Goal: Transaction & Acquisition: Purchase product/service

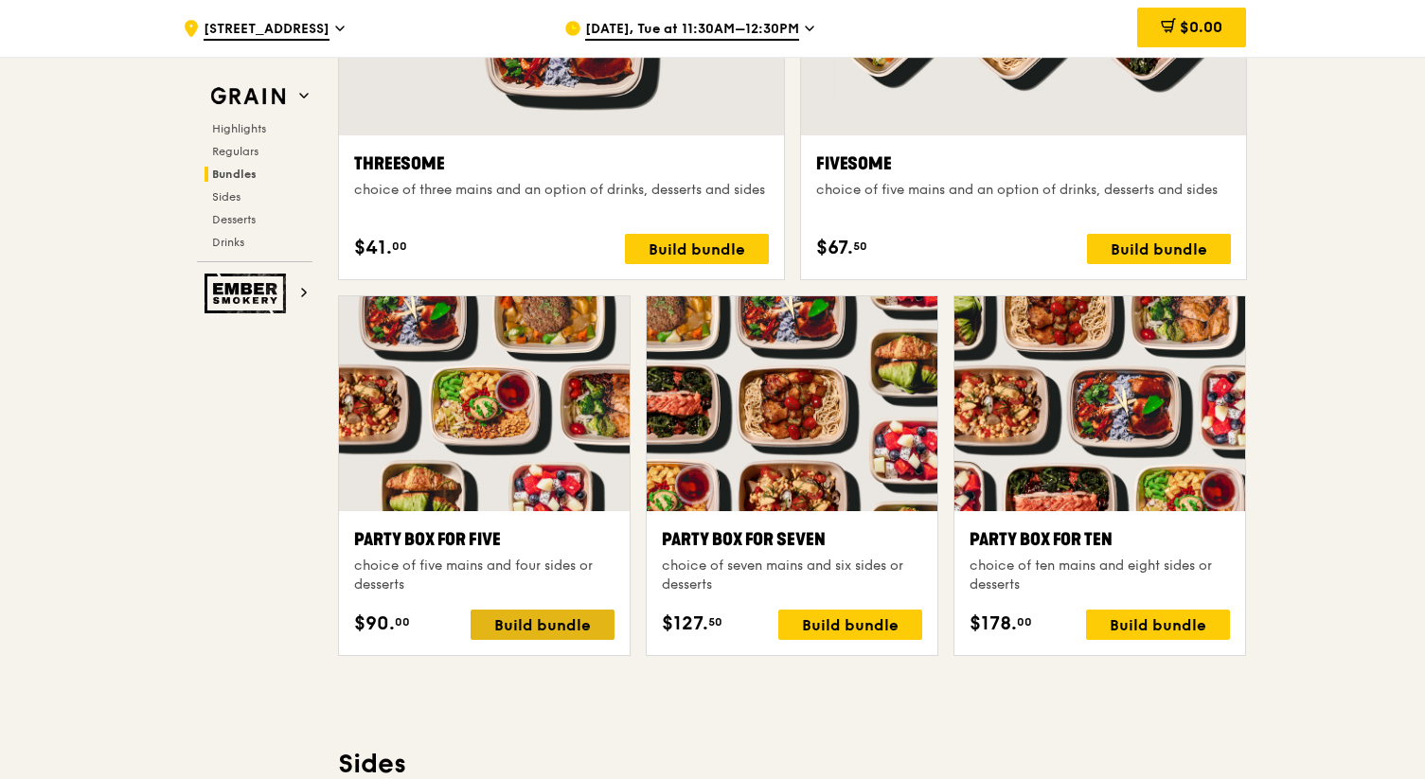
click at [548, 617] on div "Build bundle" at bounding box center [543, 625] width 144 height 30
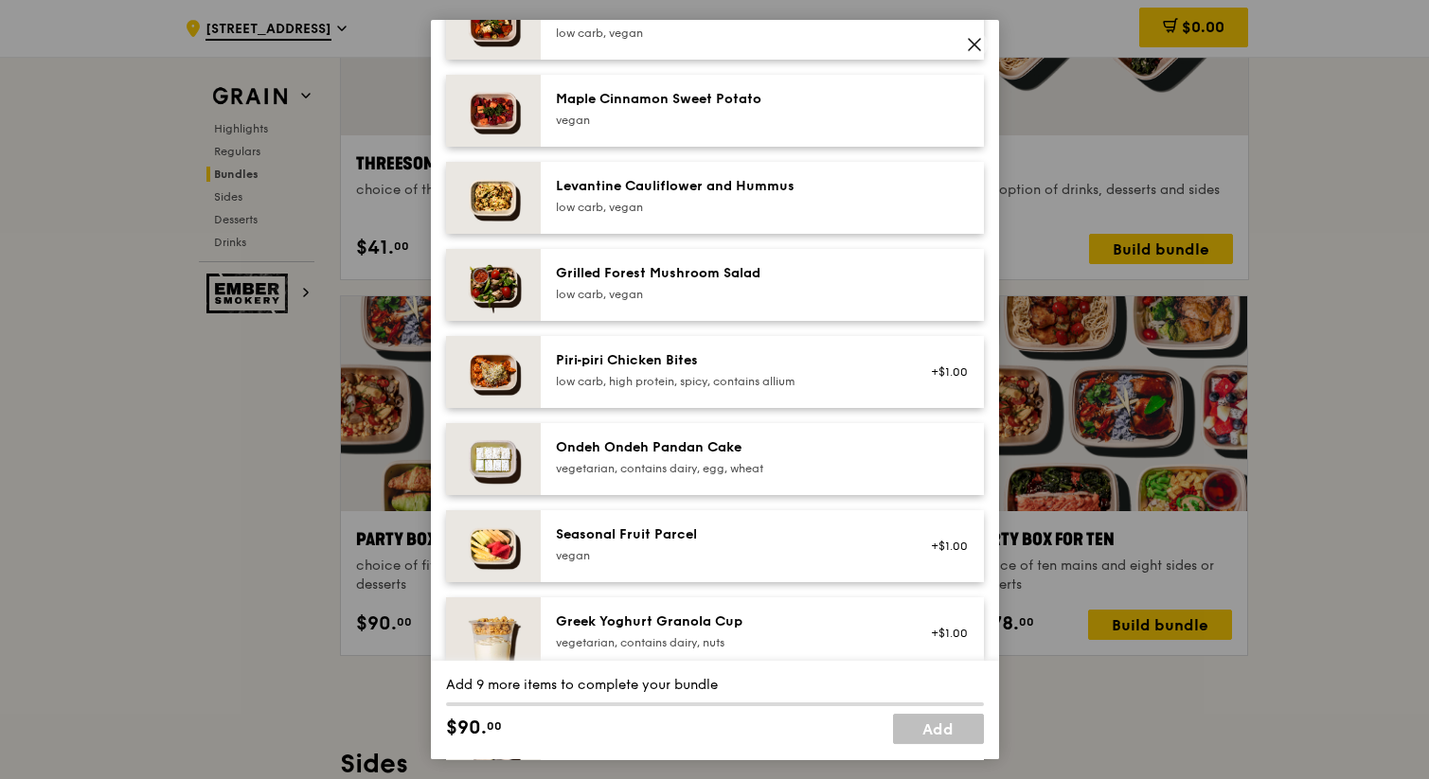
scroll to position [1114, 0]
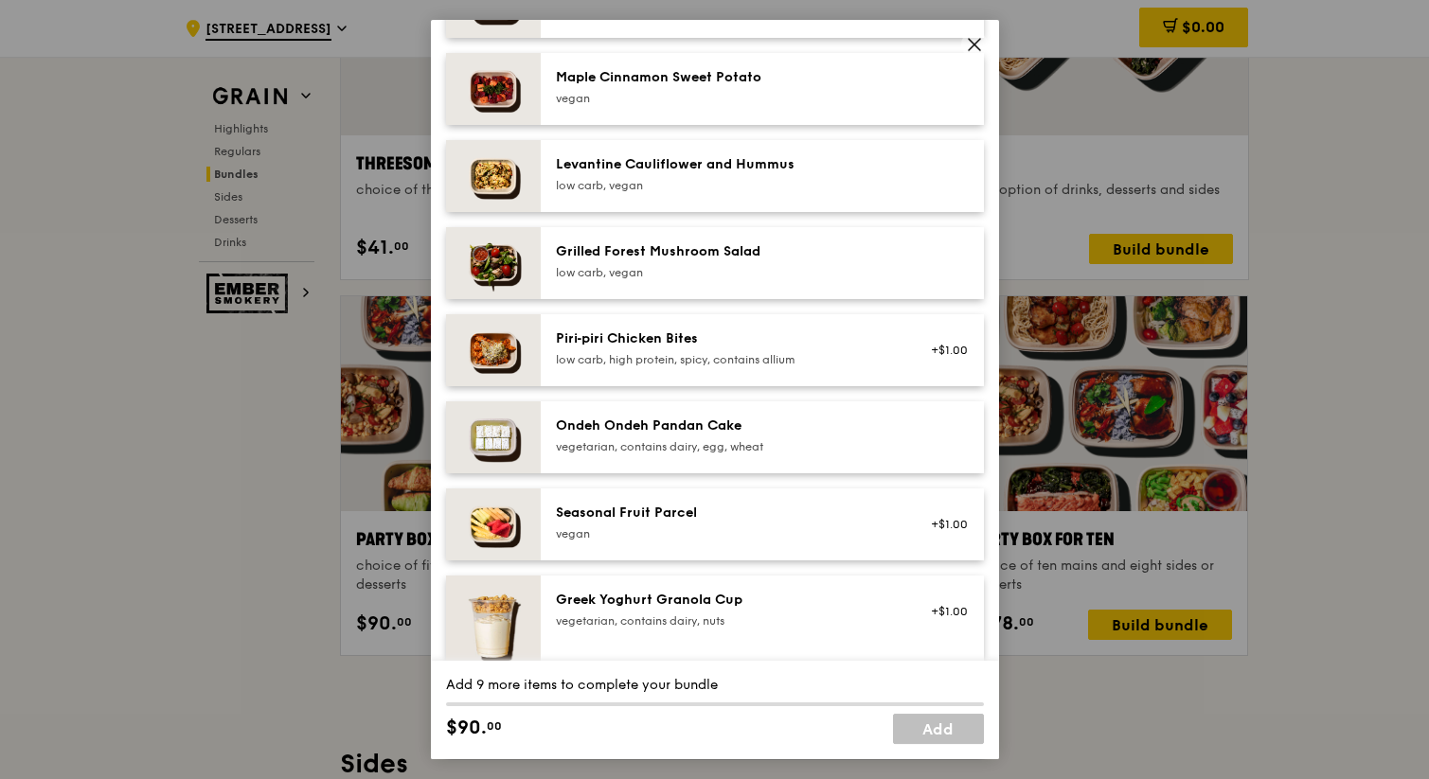
click at [701, 473] on div "Ondeh Ondeh Pandan Cake vegetarian, contains dairy, egg, wheat" at bounding box center [762, 437] width 443 height 72
click at [674, 261] on div "Grilled Forest Mushroom Salad" at bounding box center [726, 251] width 340 height 19
click at [672, 174] on div "Levantine Cauliflower and Hummus" at bounding box center [726, 164] width 340 height 19
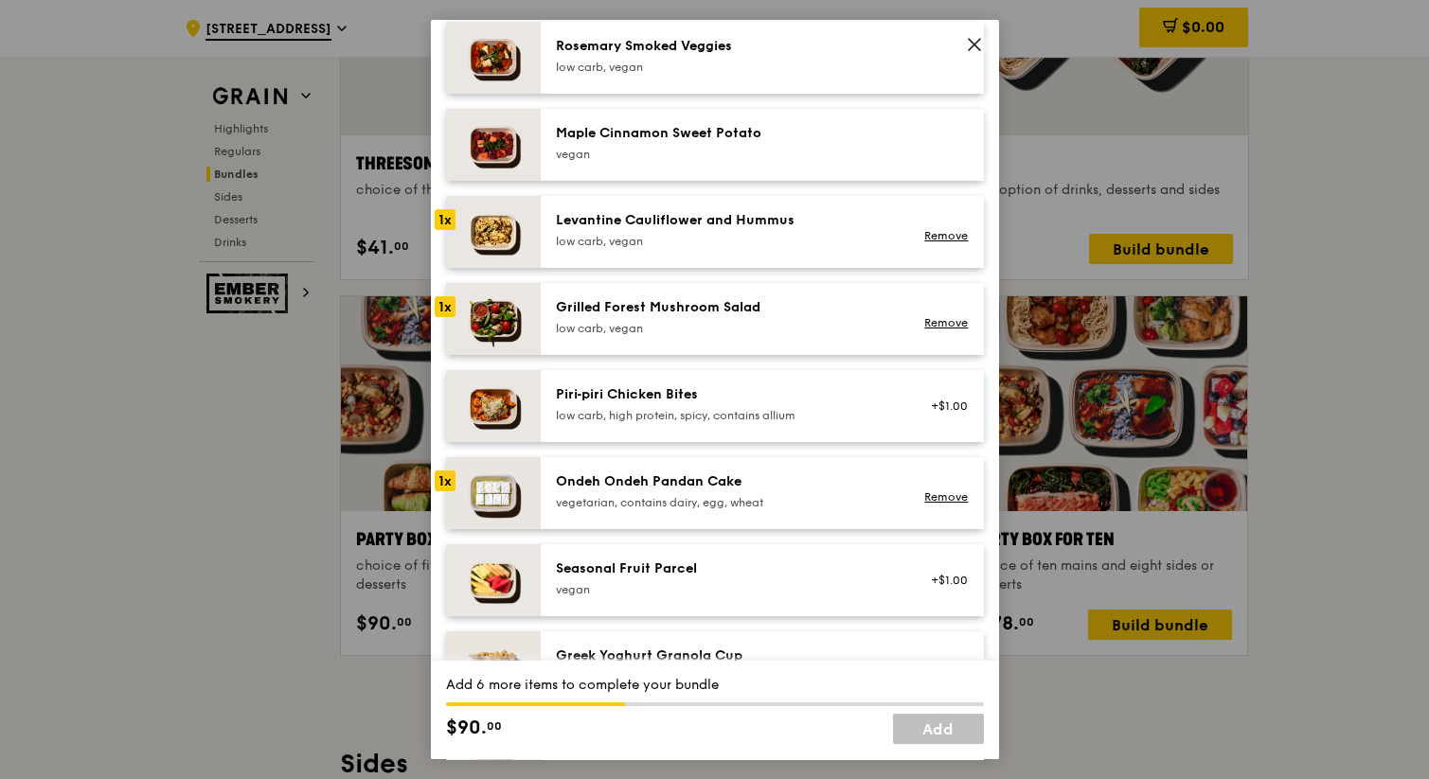
scroll to position [1038, 0]
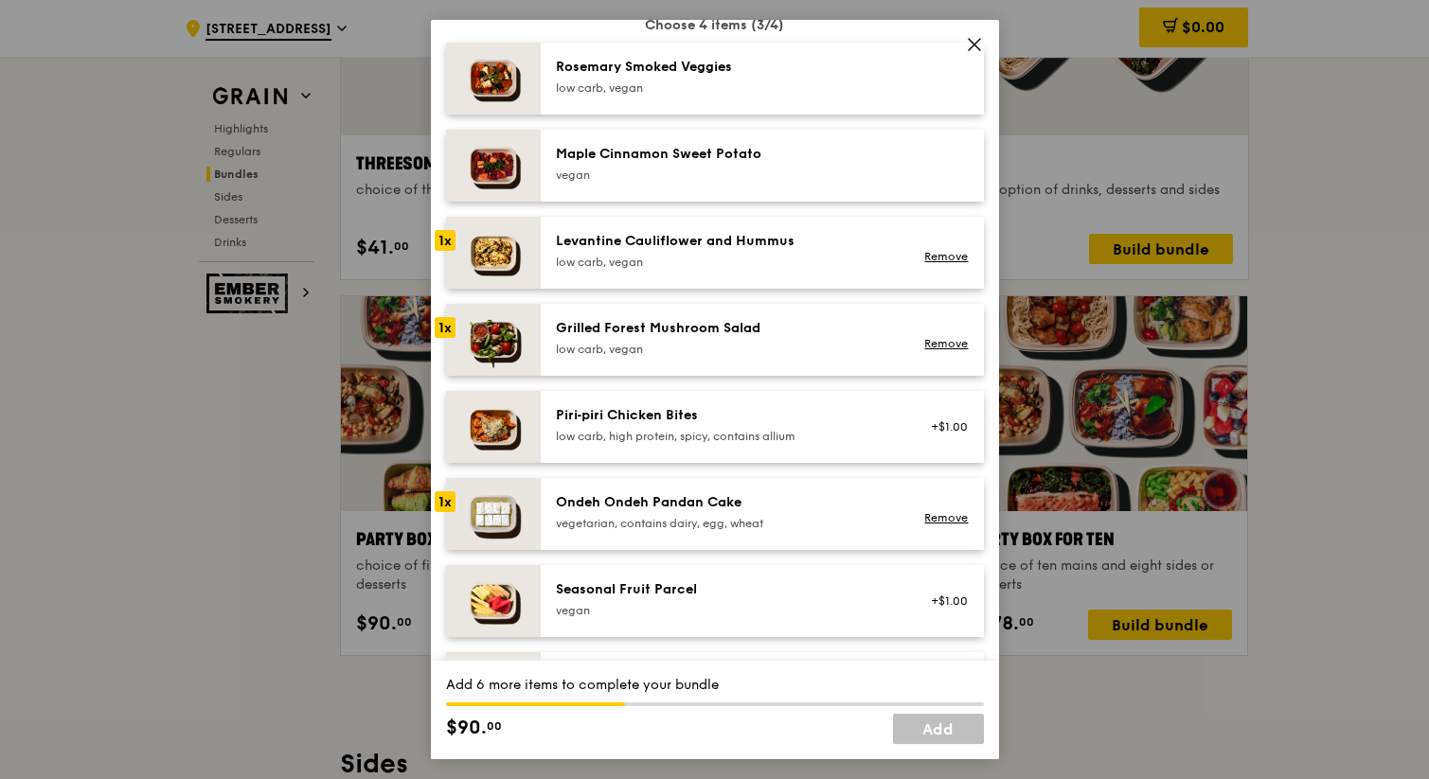
click at [663, 158] on div "Maple Cinnamon Sweet Potato [GEOGRAPHIC_DATA]" at bounding box center [762, 166] width 443 height 72
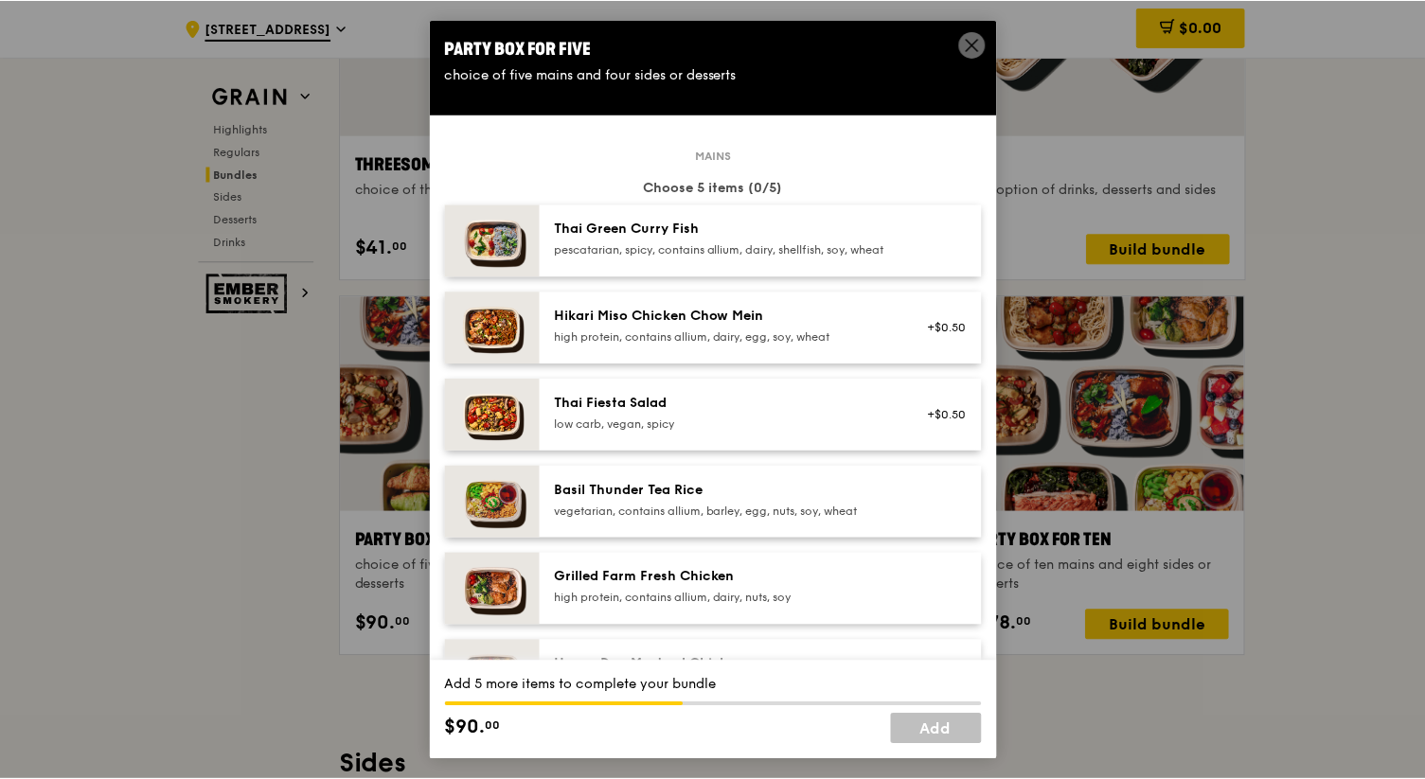
scroll to position [47, 0]
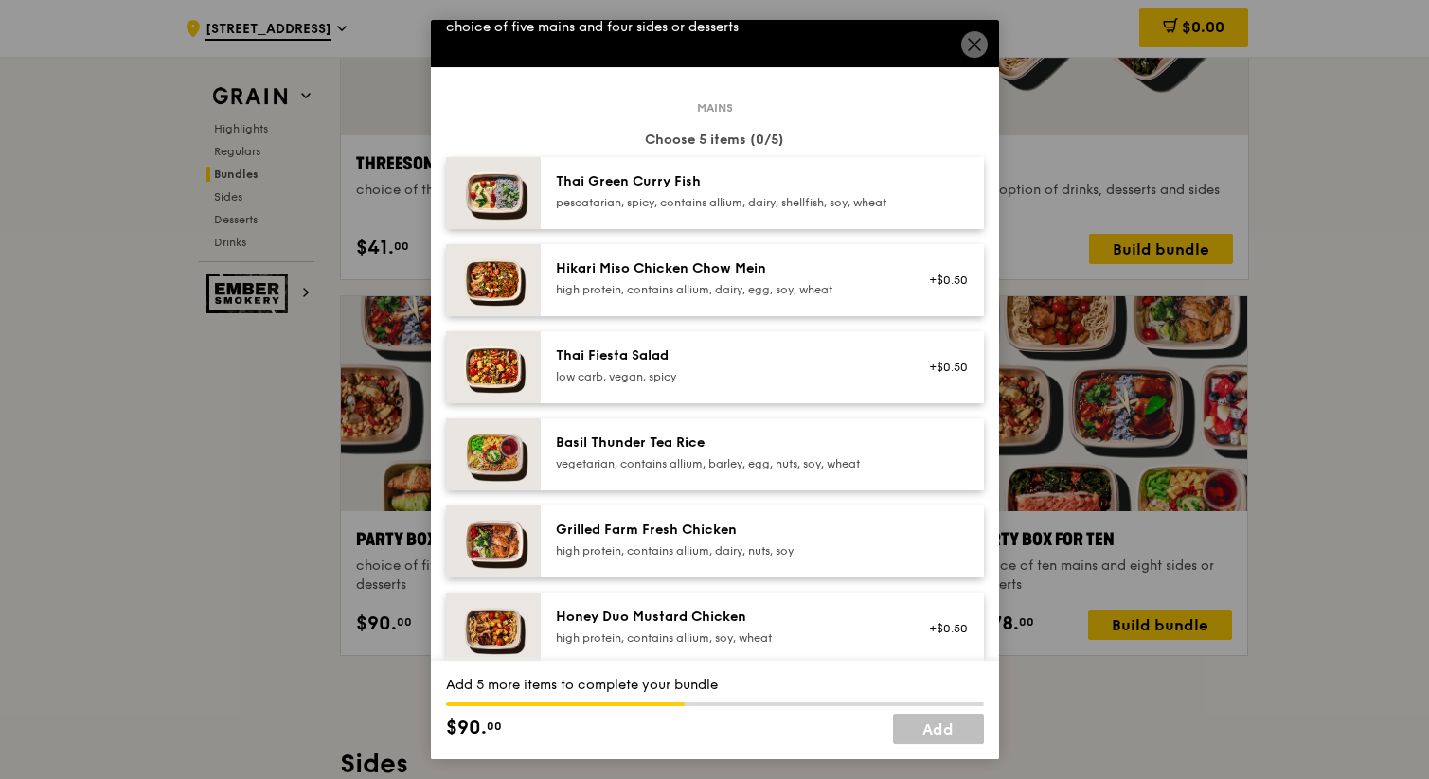
click at [972, 50] on icon at bounding box center [974, 44] width 17 height 17
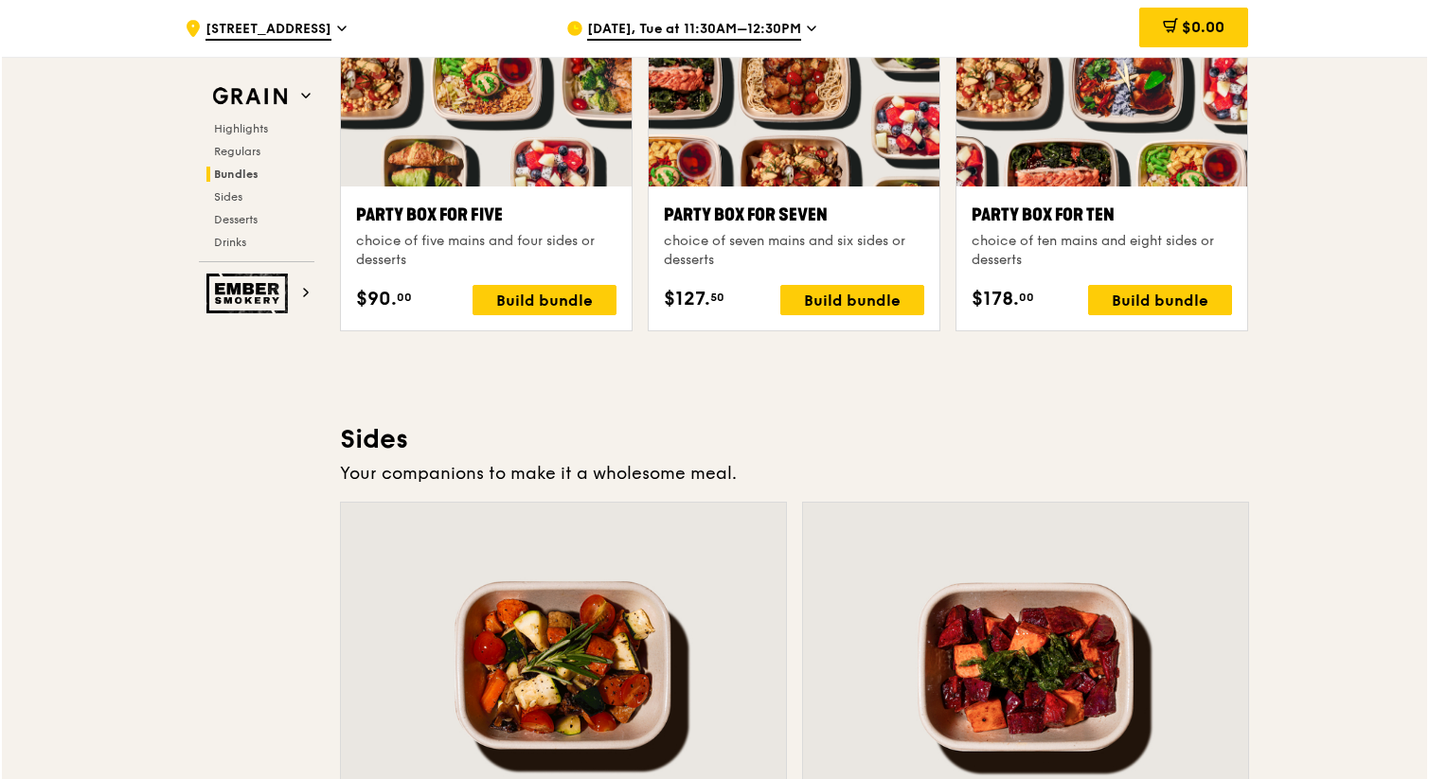
scroll to position [3882, 0]
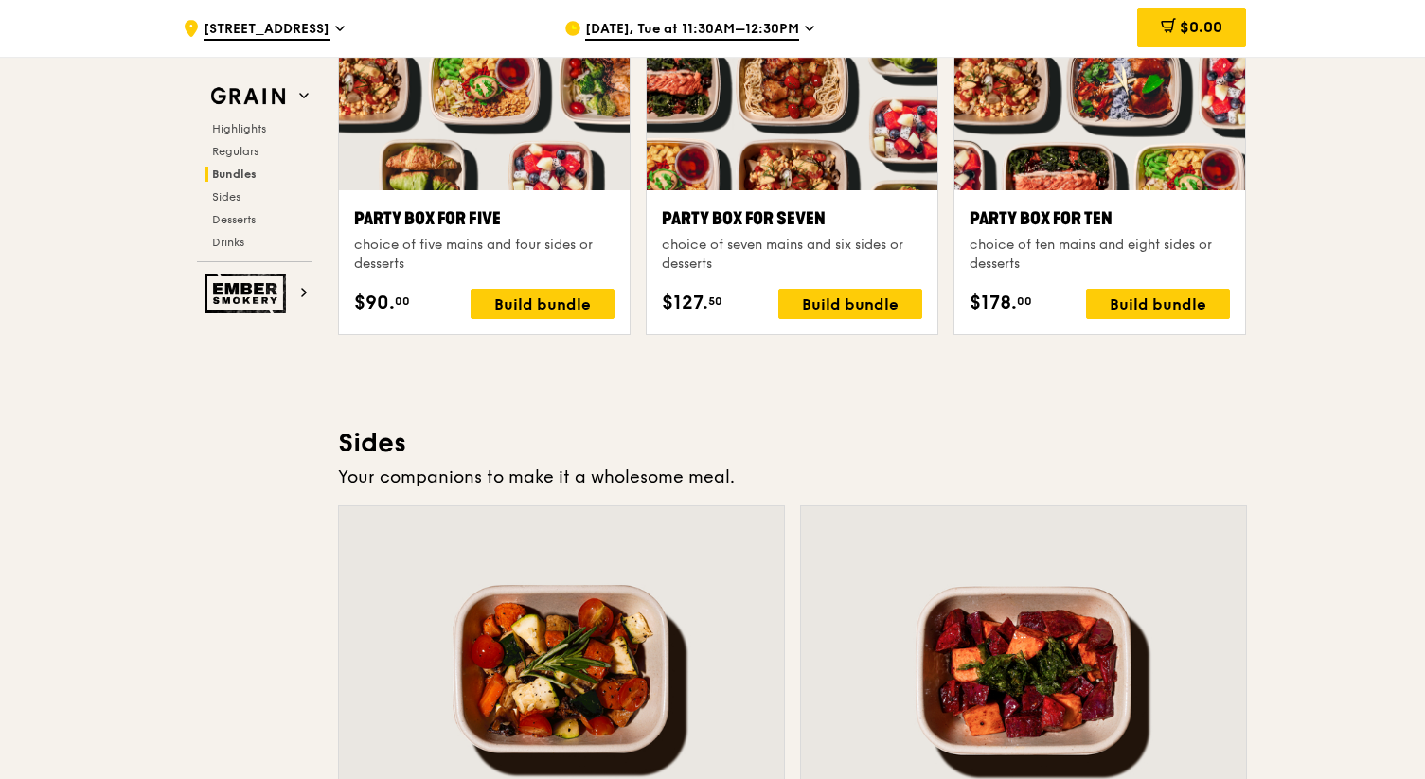
click at [787, 33] on span "[DATE], Tue at 11:30AM–12:30PM" at bounding box center [692, 30] width 214 height 21
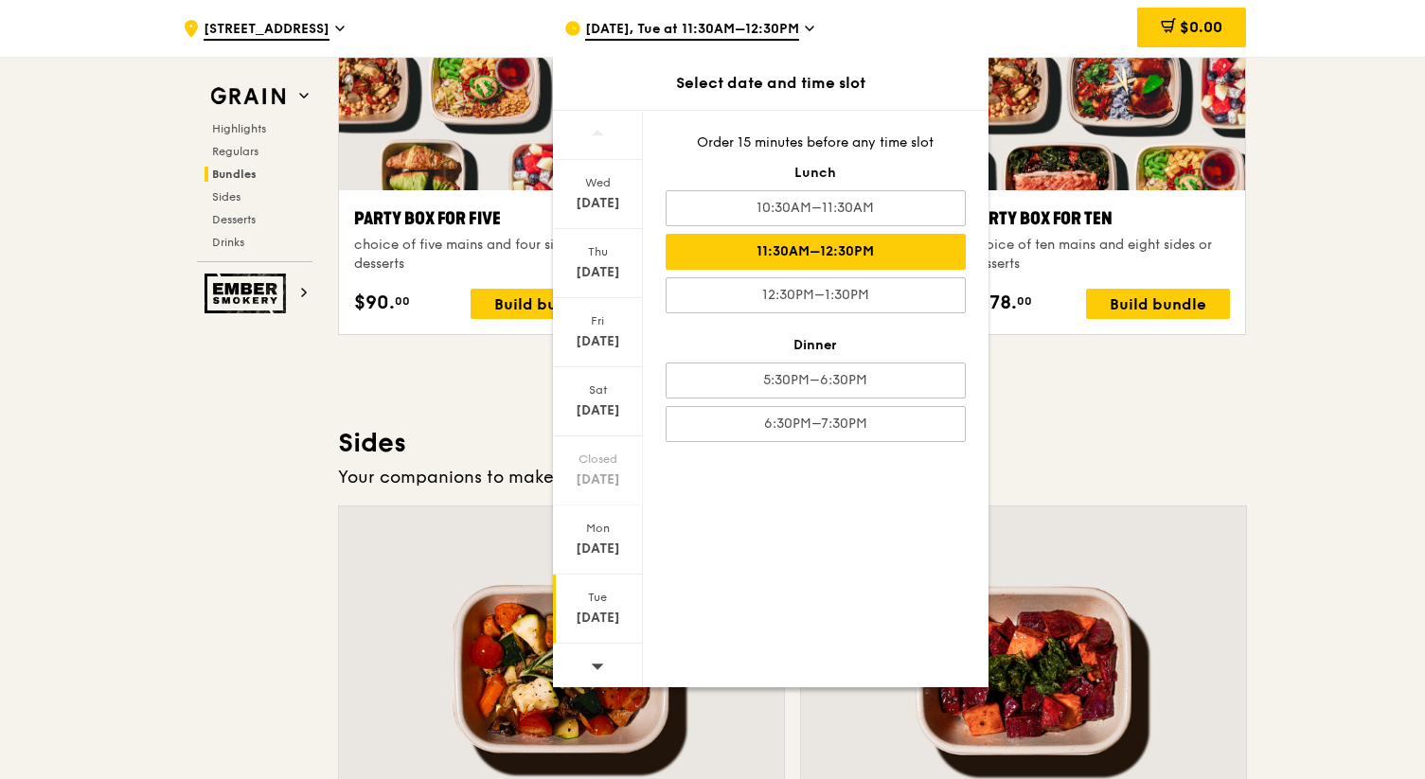
click at [426, 372] on div "Highlights Weekly rotating dishes inspired by flavours from around the world. W…" at bounding box center [792, 472] width 909 height 7422
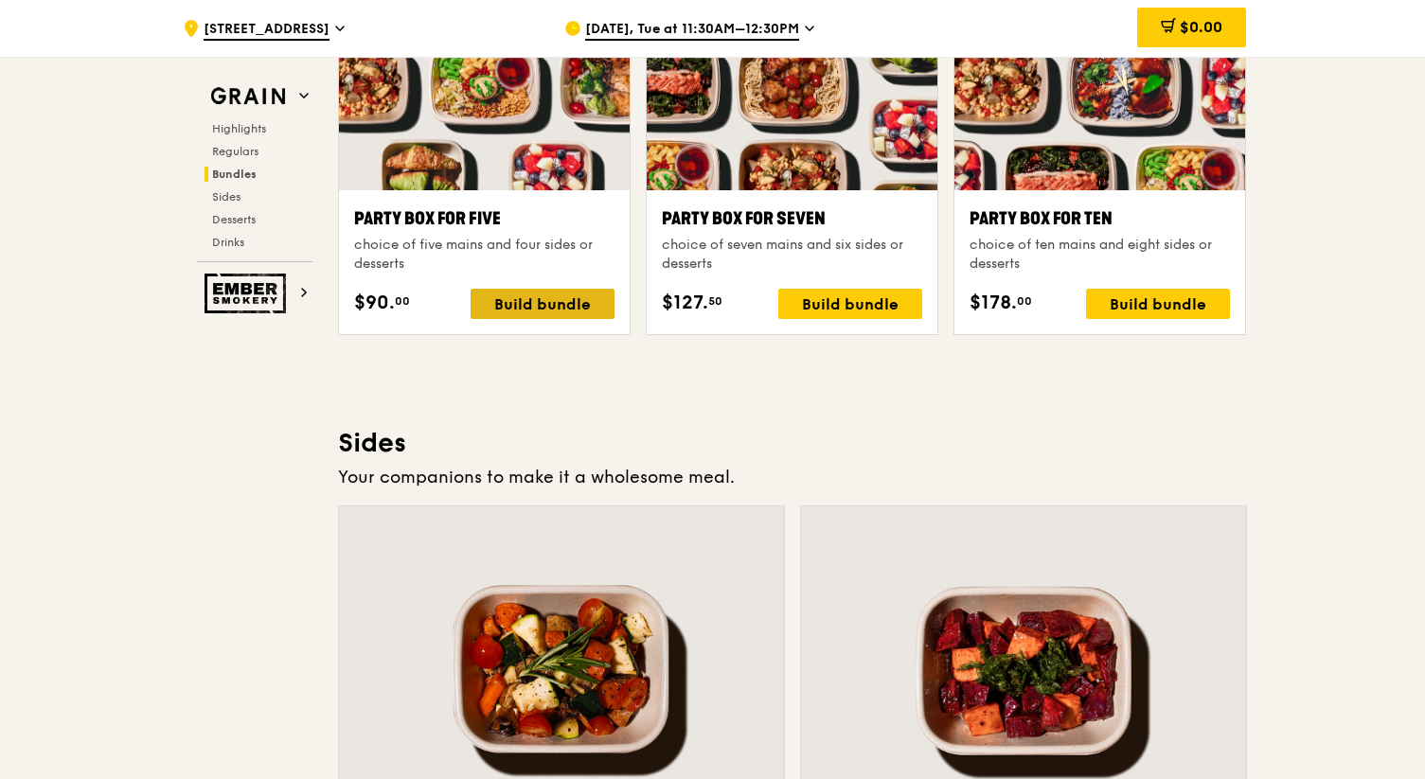
click at [532, 302] on div "Build bundle" at bounding box center [543, 304] width 144 height 30
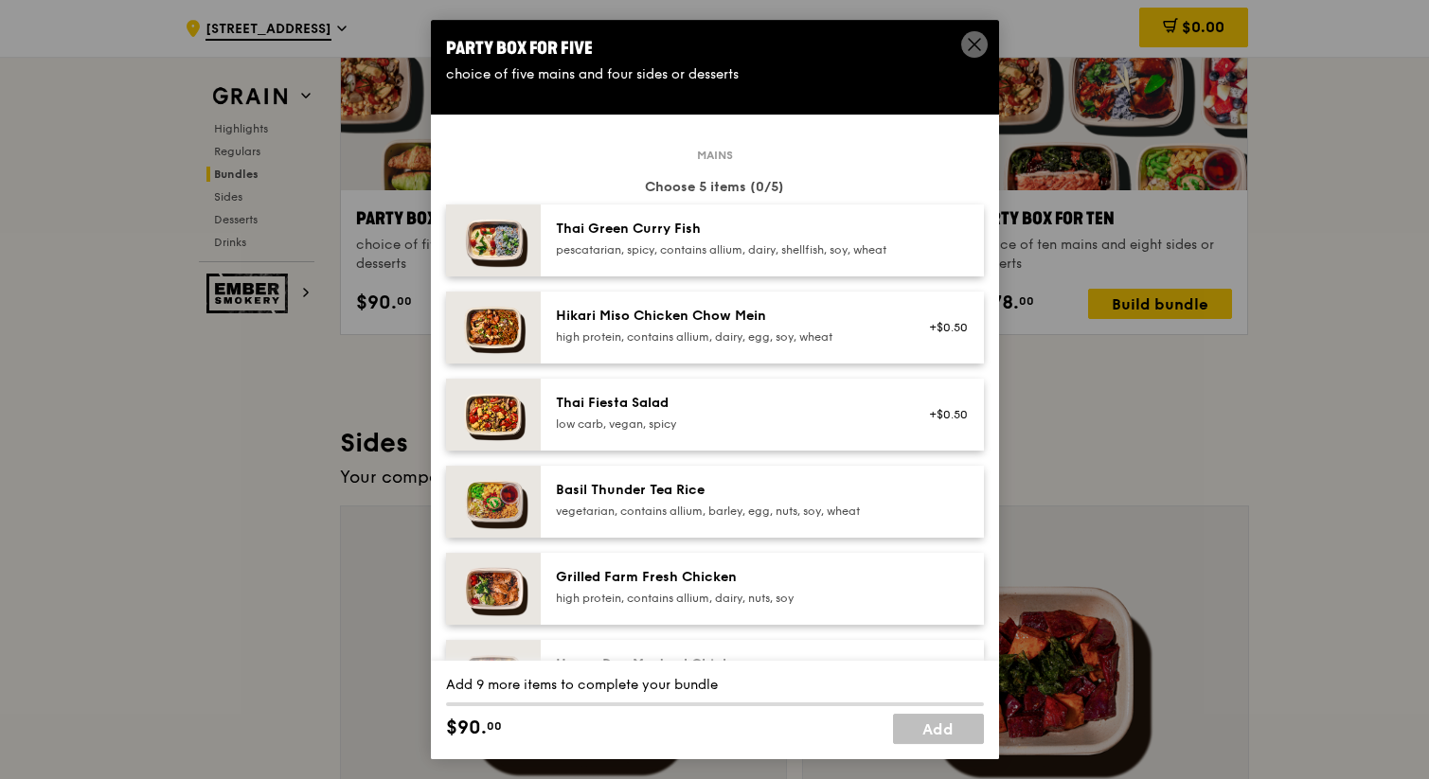
click at [691, 251] on div "pescatarian, spicy, contains allium, dairy, shellfish, soy, wheat" at bounding box center [726, 249] width 340 height 15
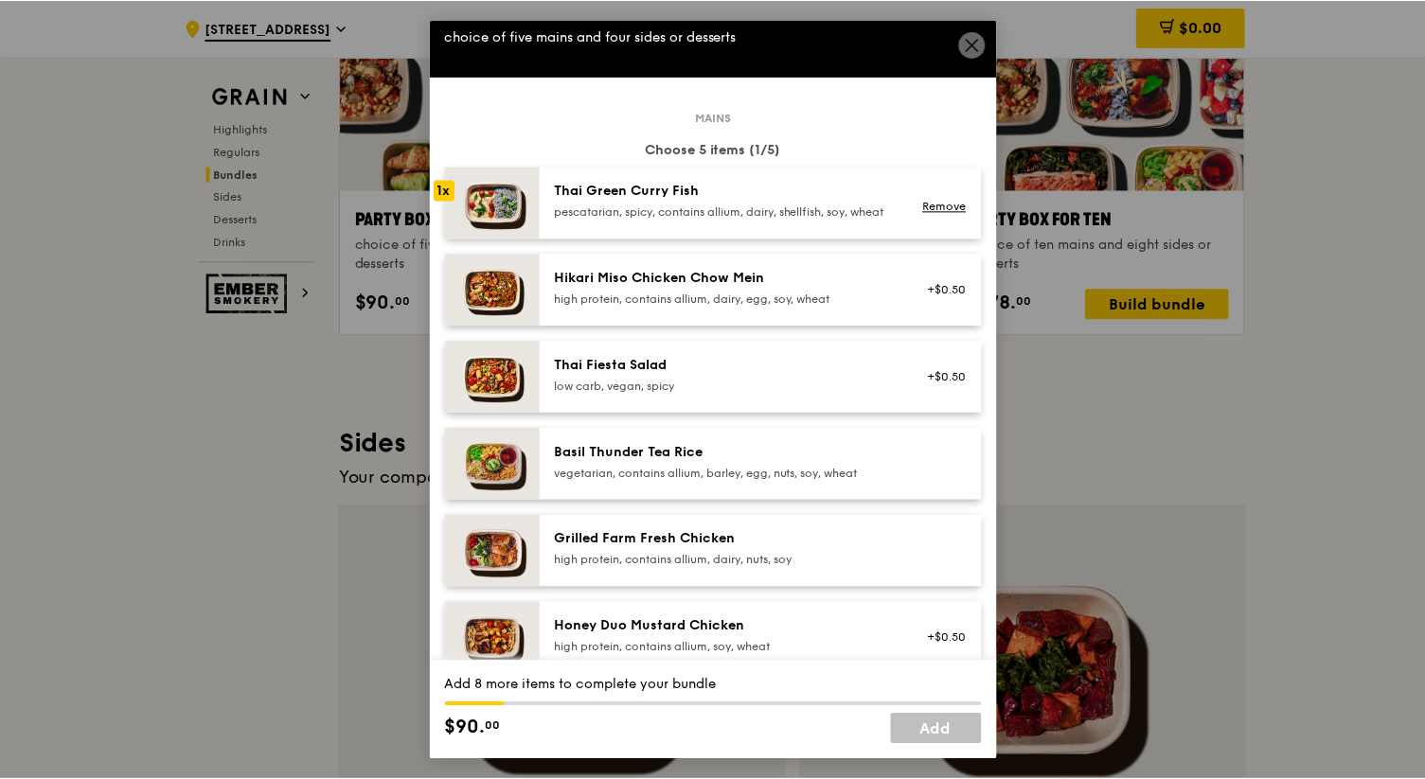
scroll to position [43, 0]
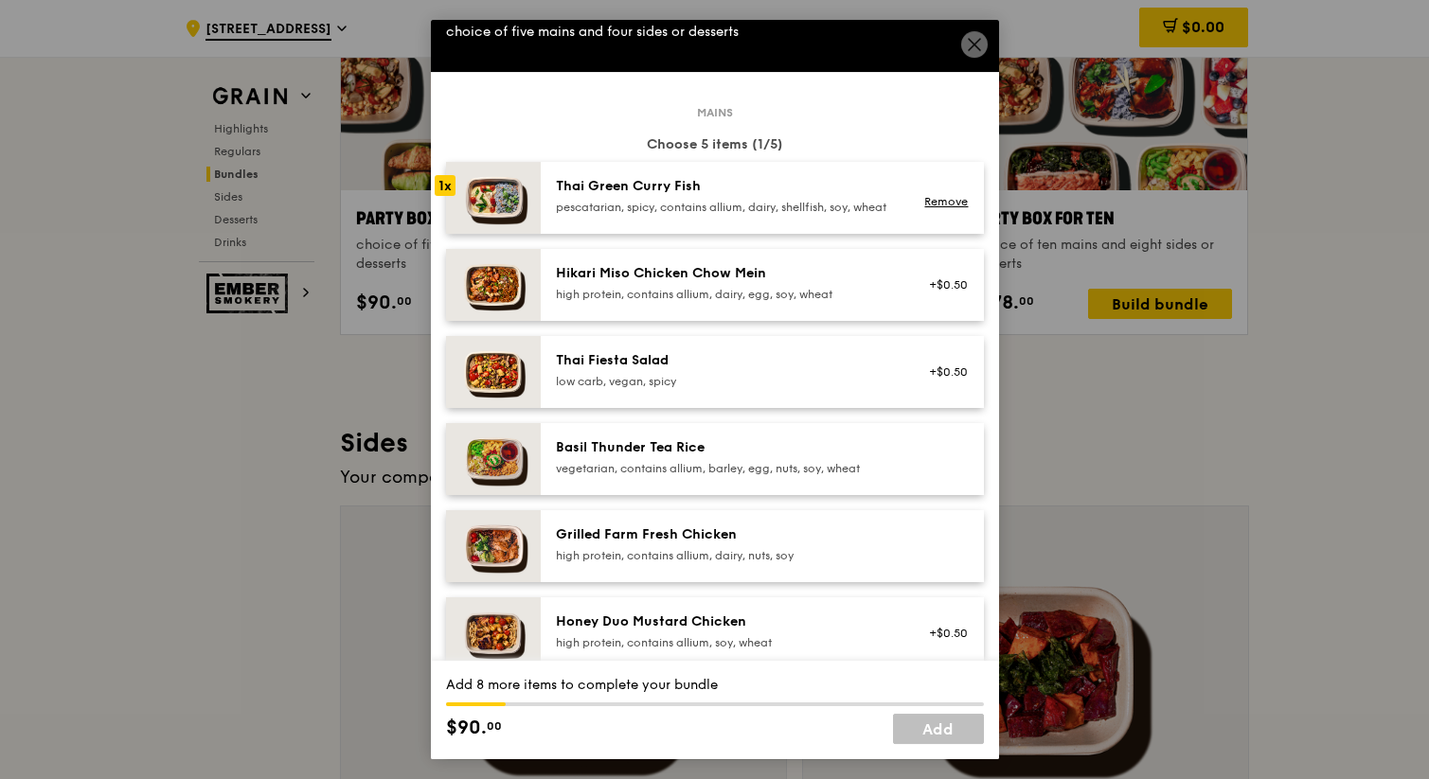
click at [962, 41] on span at bounding box center [974, 44] width 27 height 27
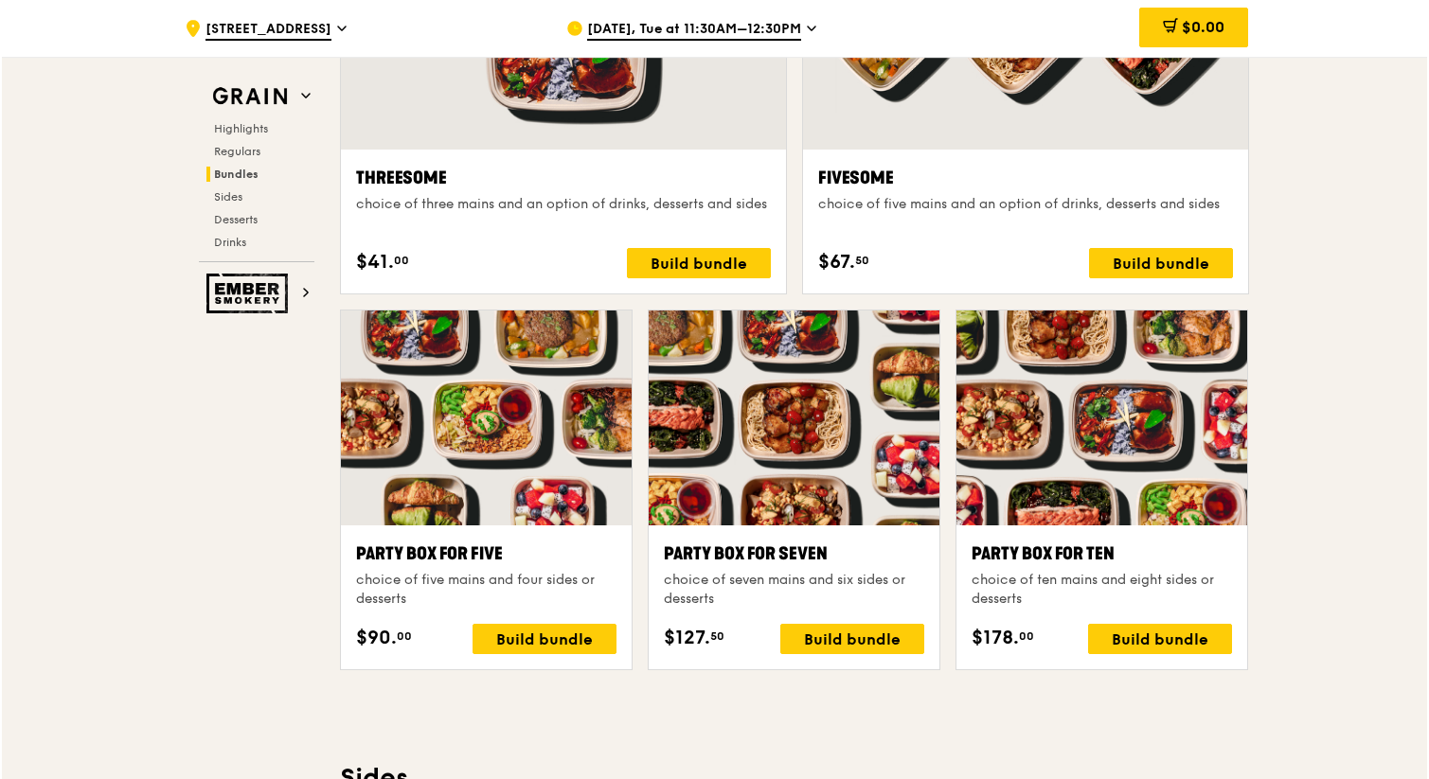
scroll to position [3579, 0]
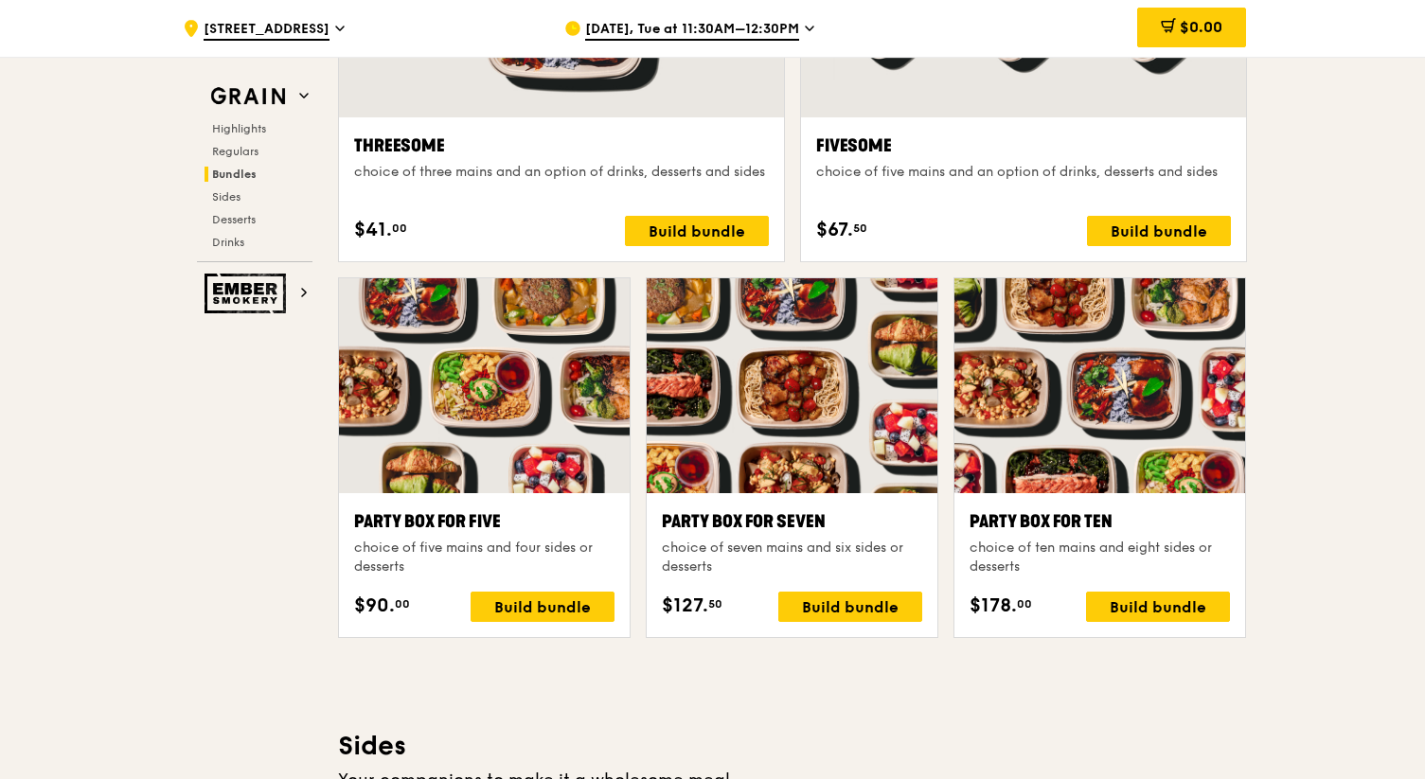
click at [568, 623] on div "Party Box for Five choice of five mains and four sides or desserts $90. 00 Buil…" at bounding box center [484, 565] width 291 height 144
click at [571, 607] on div "Build bundle" at bounding box center [543, 607] width 144 height 30
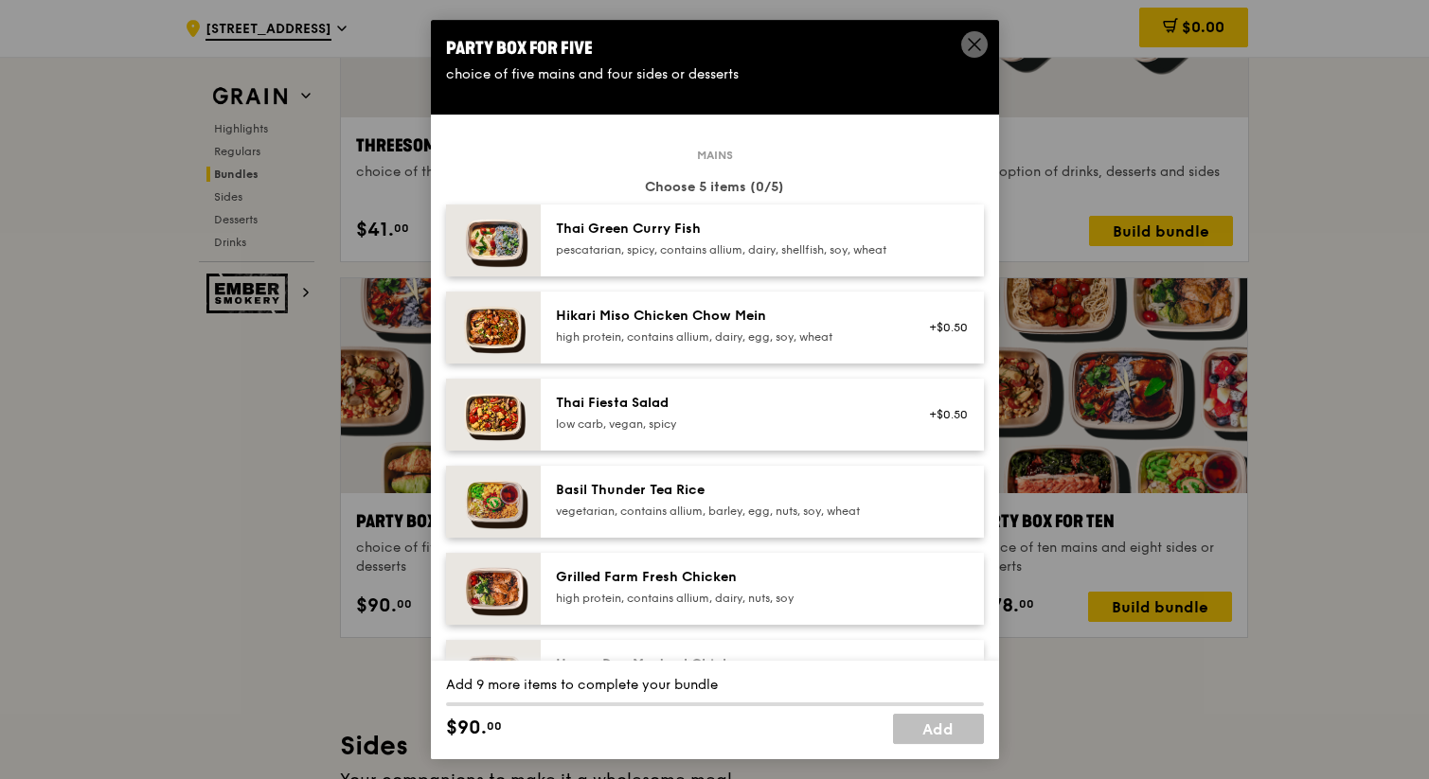
click at [650, 257] on div "pescatarian, spicy, contains allium, dairy, shellfish, soy, wheat" at bounding box center [726, 249] width 340 height 15
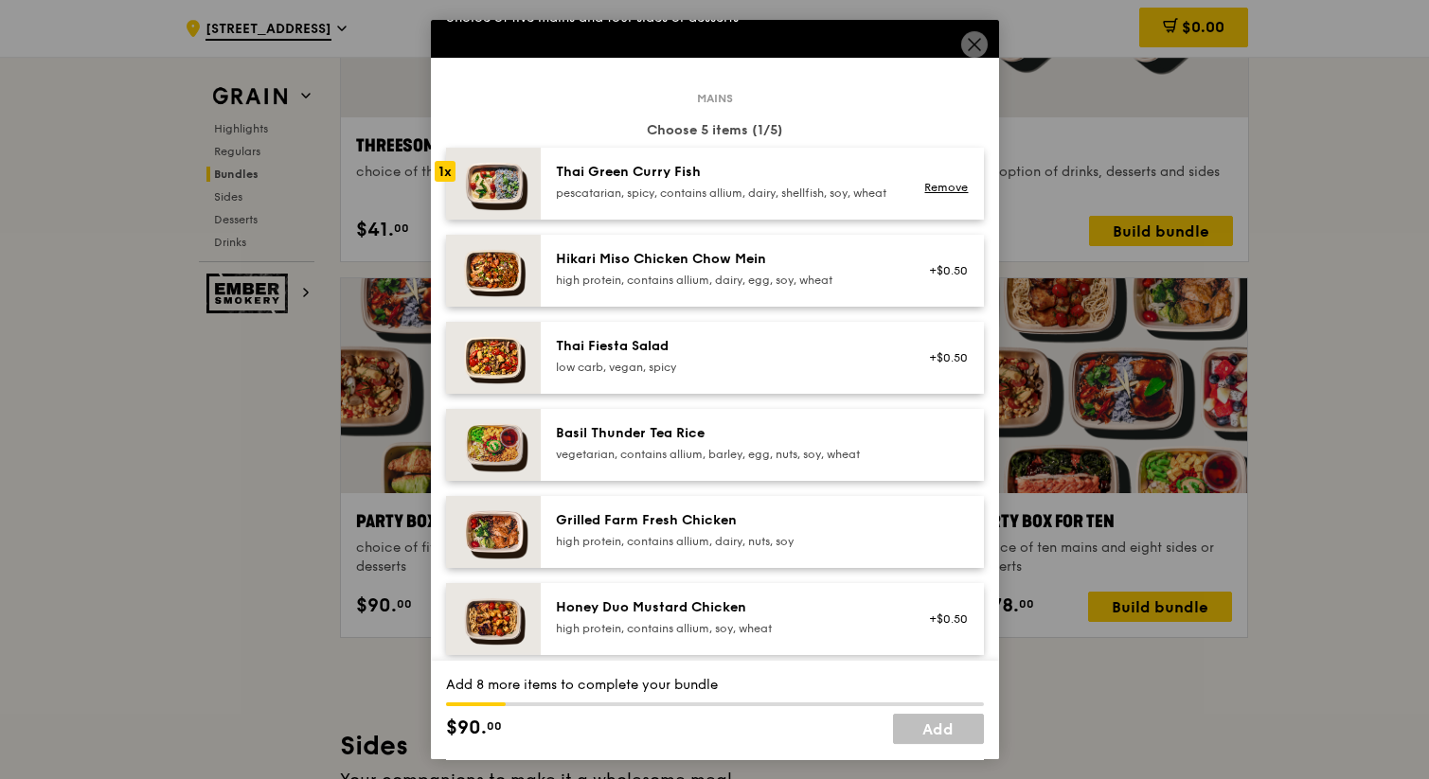
click at [698, 530] on div "Grilled Farm Fresh Chicken" at bounding box center [726, 520] width 340 height 19
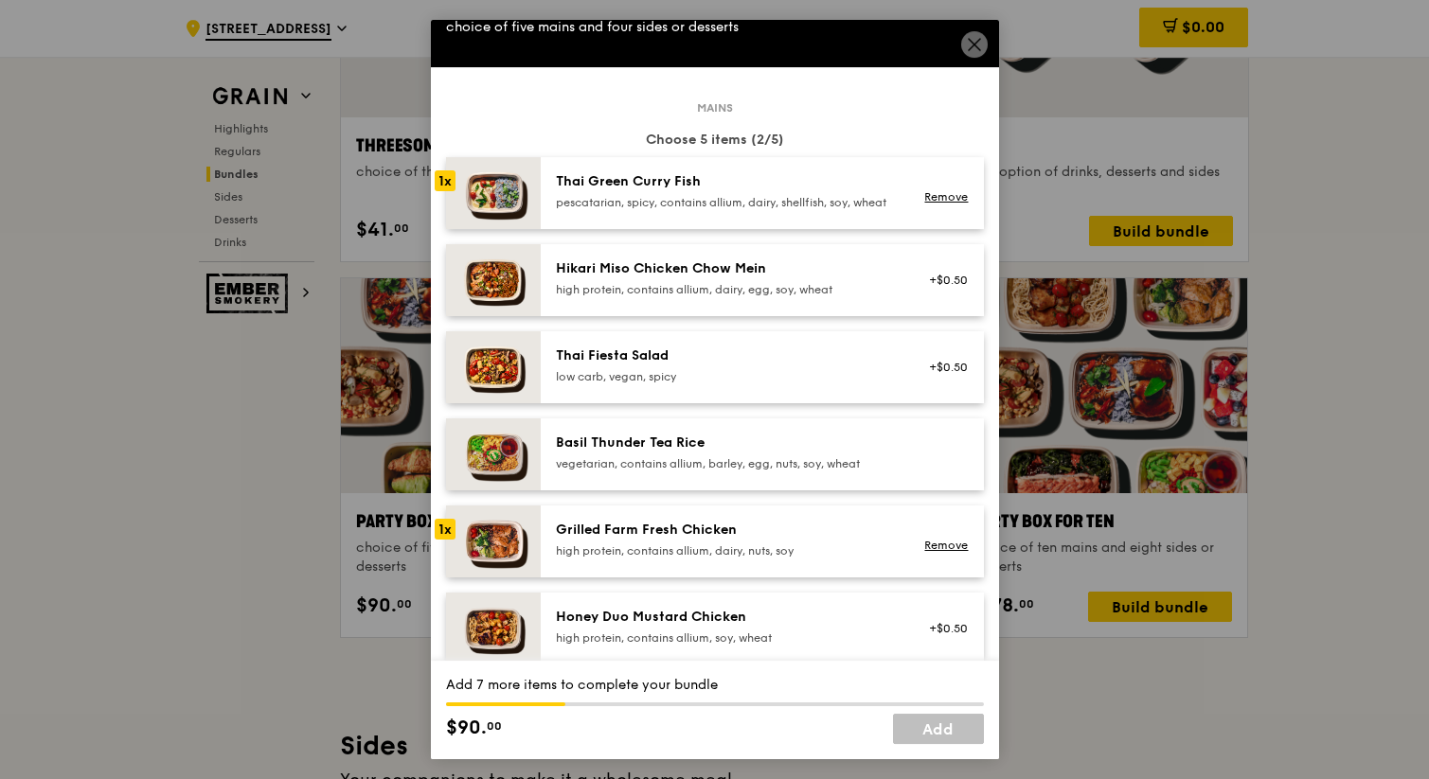
scroll to position [19, 0]
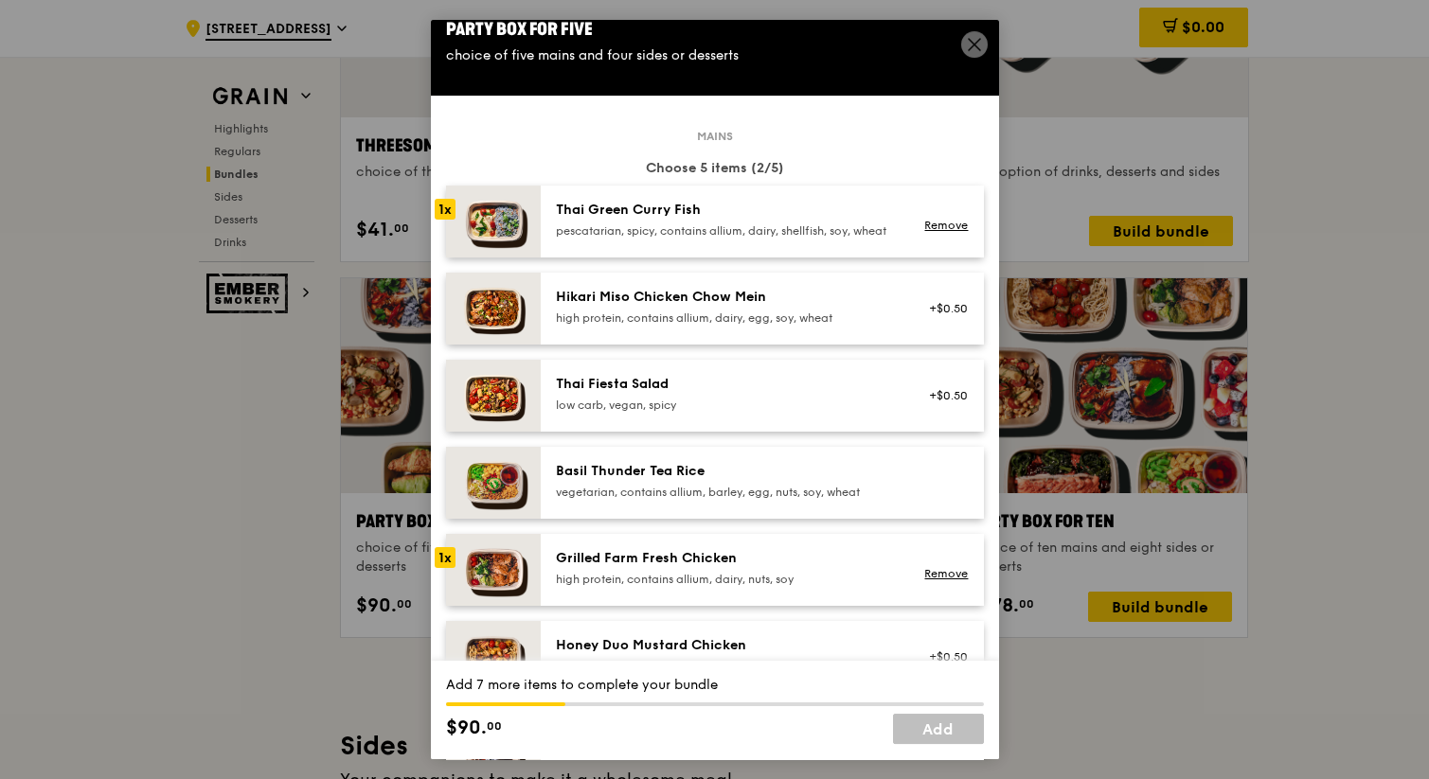
click at [729, 239] on div "pescatarian, spicy, contains allium, dairy, shellfish, soy, wheat" at bounding box center [726, 230] width 340 height 15
click at [737, 568] on div "Grilled Farm Fresh Chicken" at bounding box center [726, 558] width 340 height 19
click at [711, 239] on div "pescatarian, spicy, contains allium, dairy, shellfish, soy, wheat" at bounding box center [726, 230] width 340 height 15
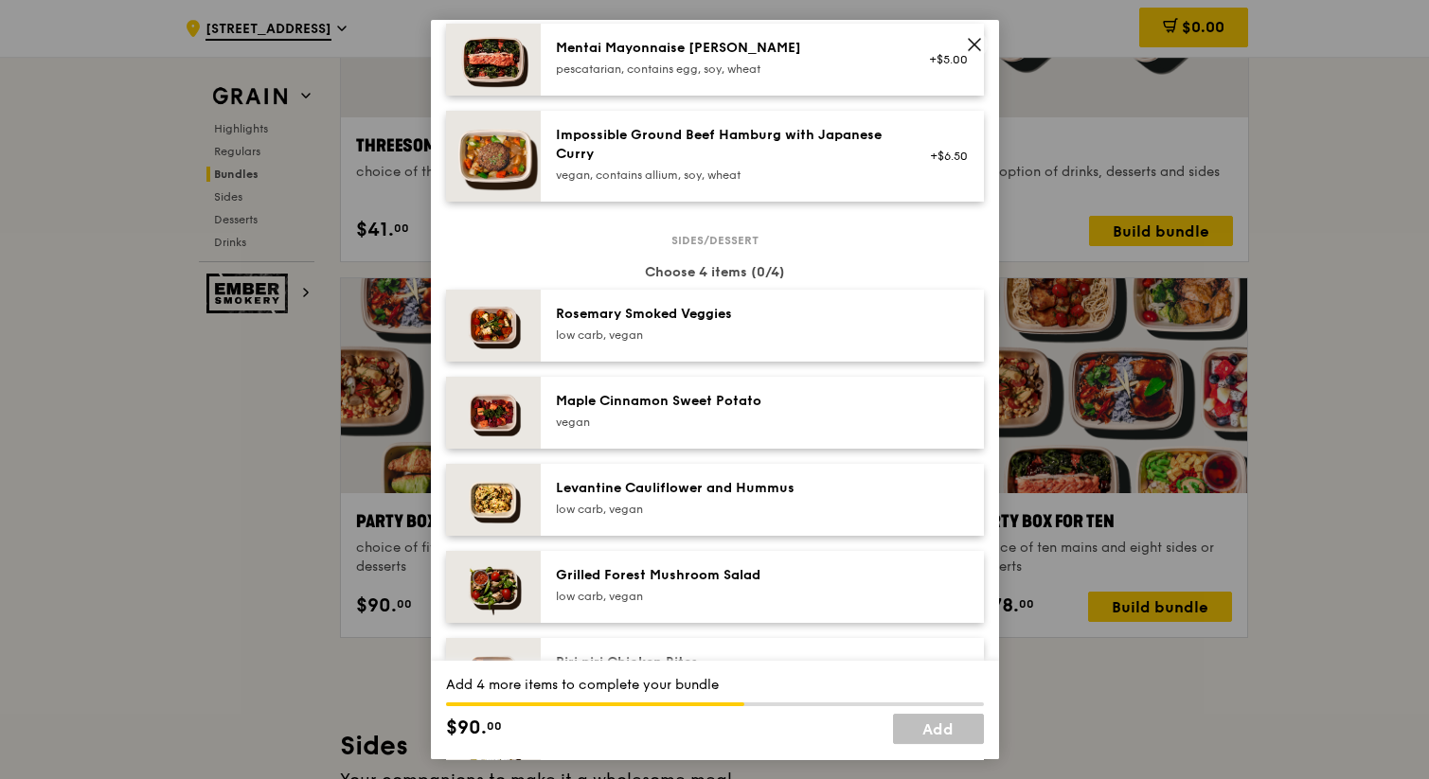
scroll to position [822, 0]
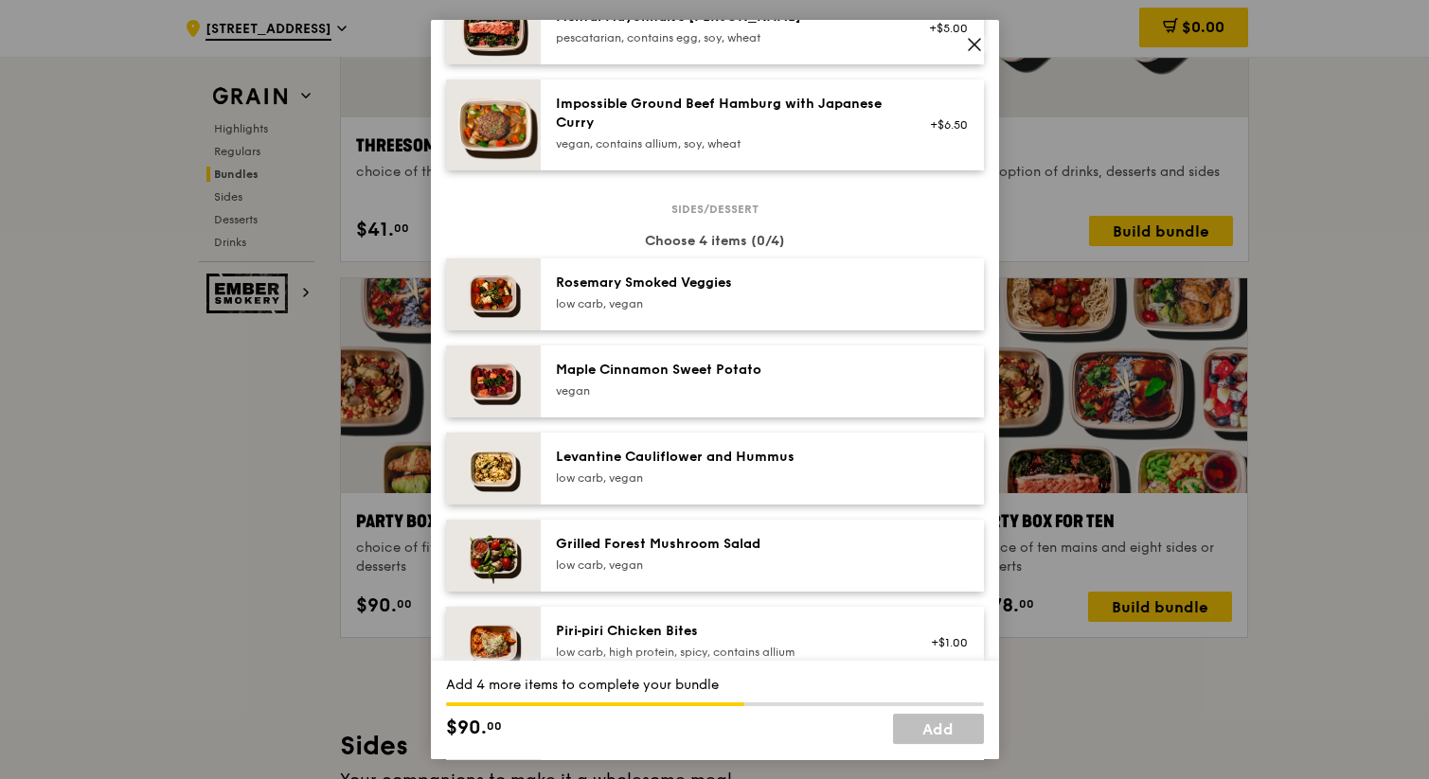
click at [752, 311] on div "low carb, vegan" at bounding box center [726, 303] width 340 height 15
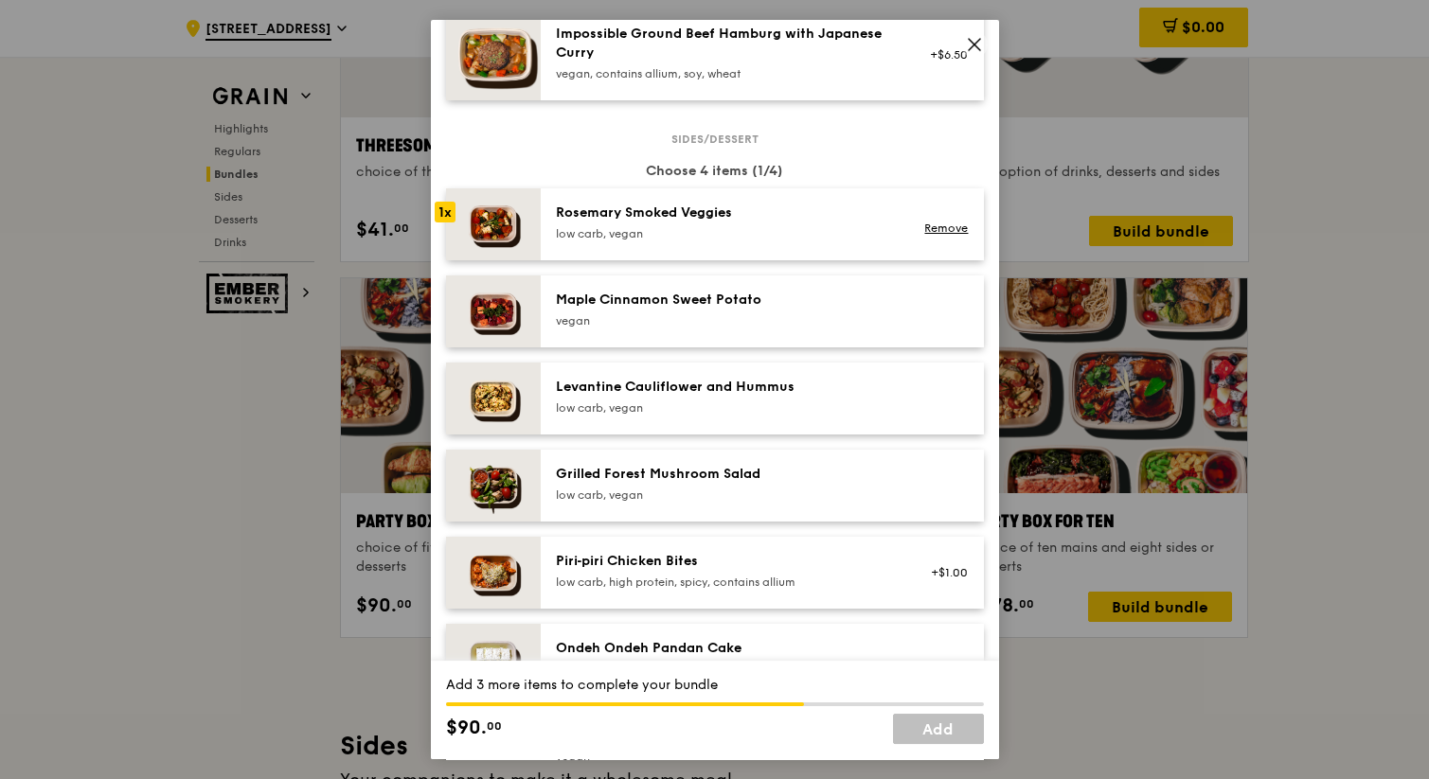
scroll to position [920, 0]
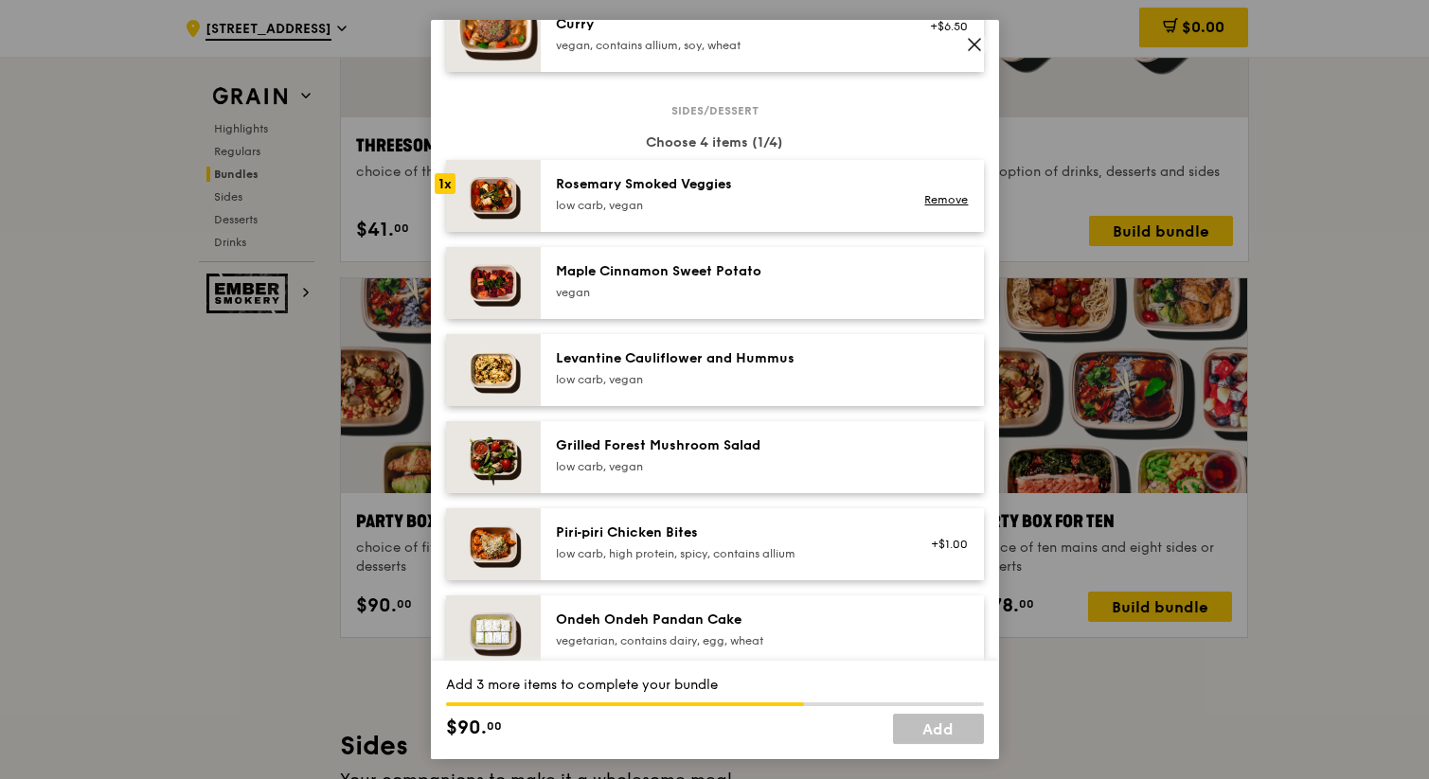
click at [743, 406] on div "Levantine Cauliflower and Hummus low carb, vegan" at bounding box center [762, 370] width 443 height 72
click at [750, 452] on div "Grilled Forest Mushroom Salad" at bounding box center [726, 445] width 340 height 19
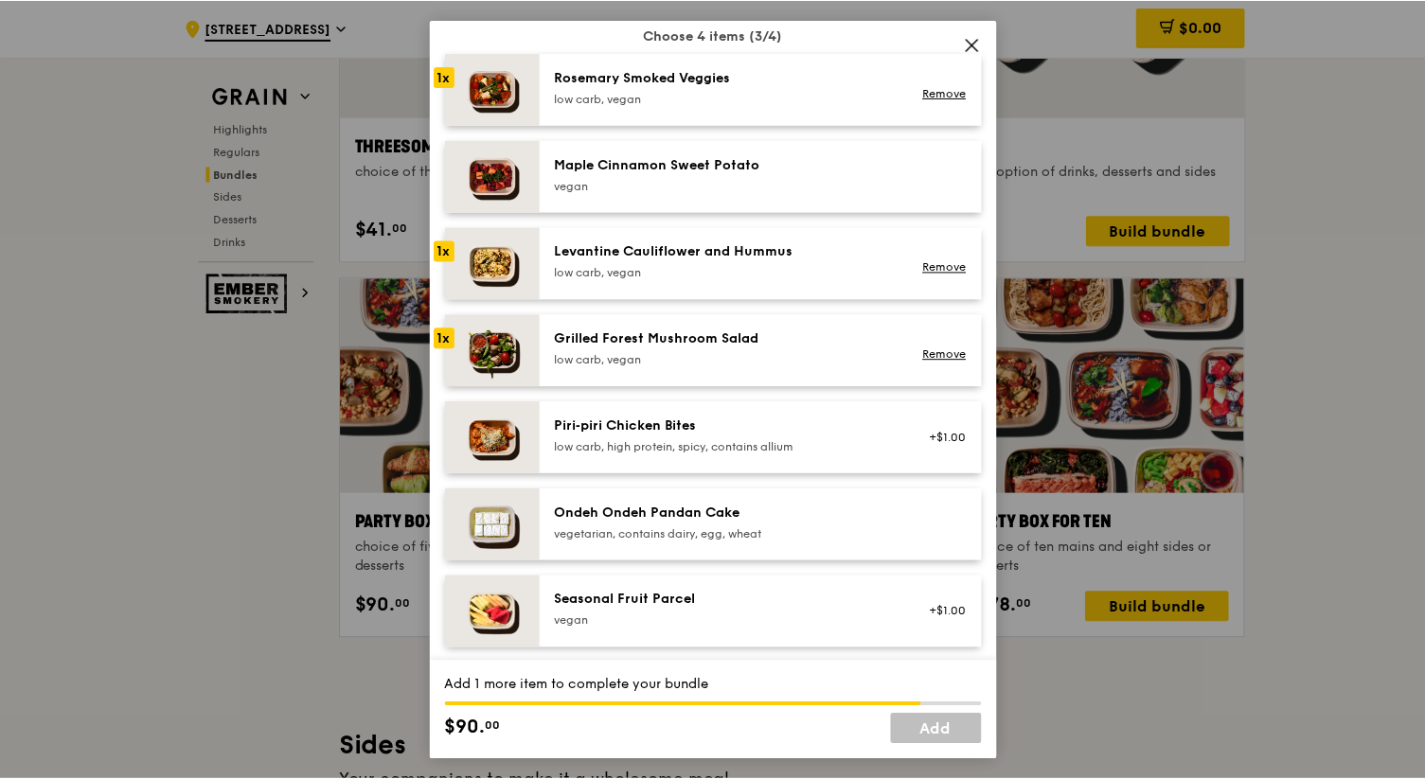
scroll to position [1040, 0]
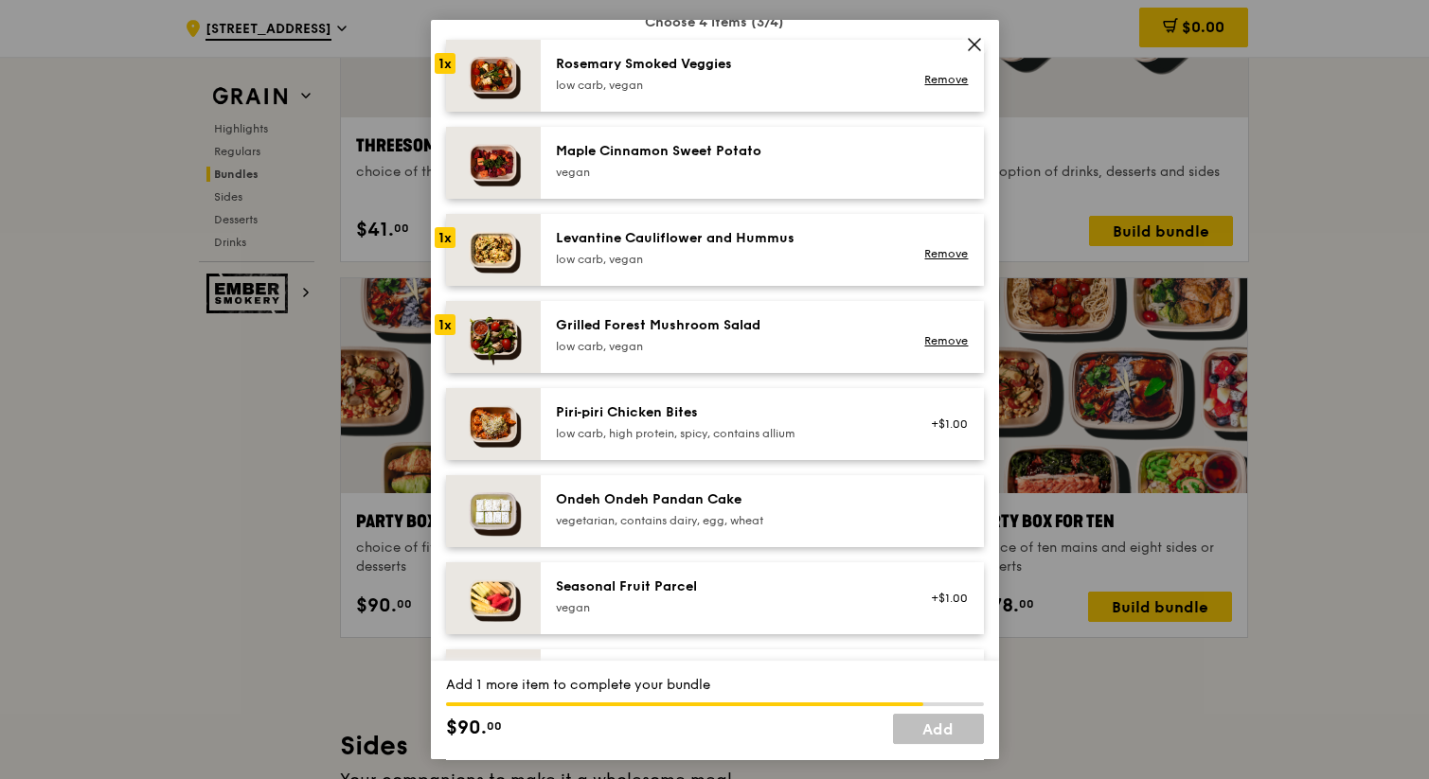
click at [761, 527] on div "vegetarian, contains dairy, egg, wheat" at bounding box center [726, 520] width 340 height 15
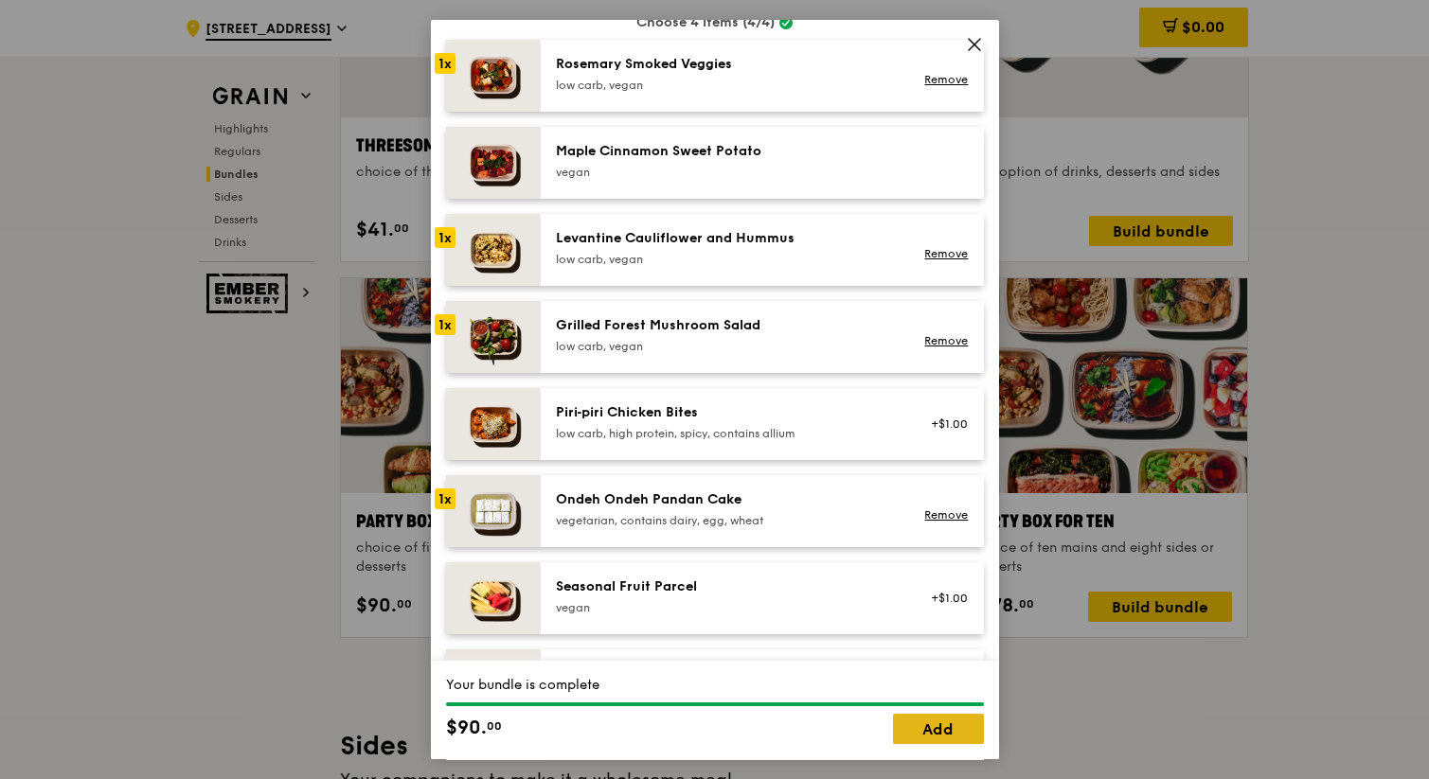
click at [920, 743] on link "Add" at bounding box center [938, 729] width 91 height 30
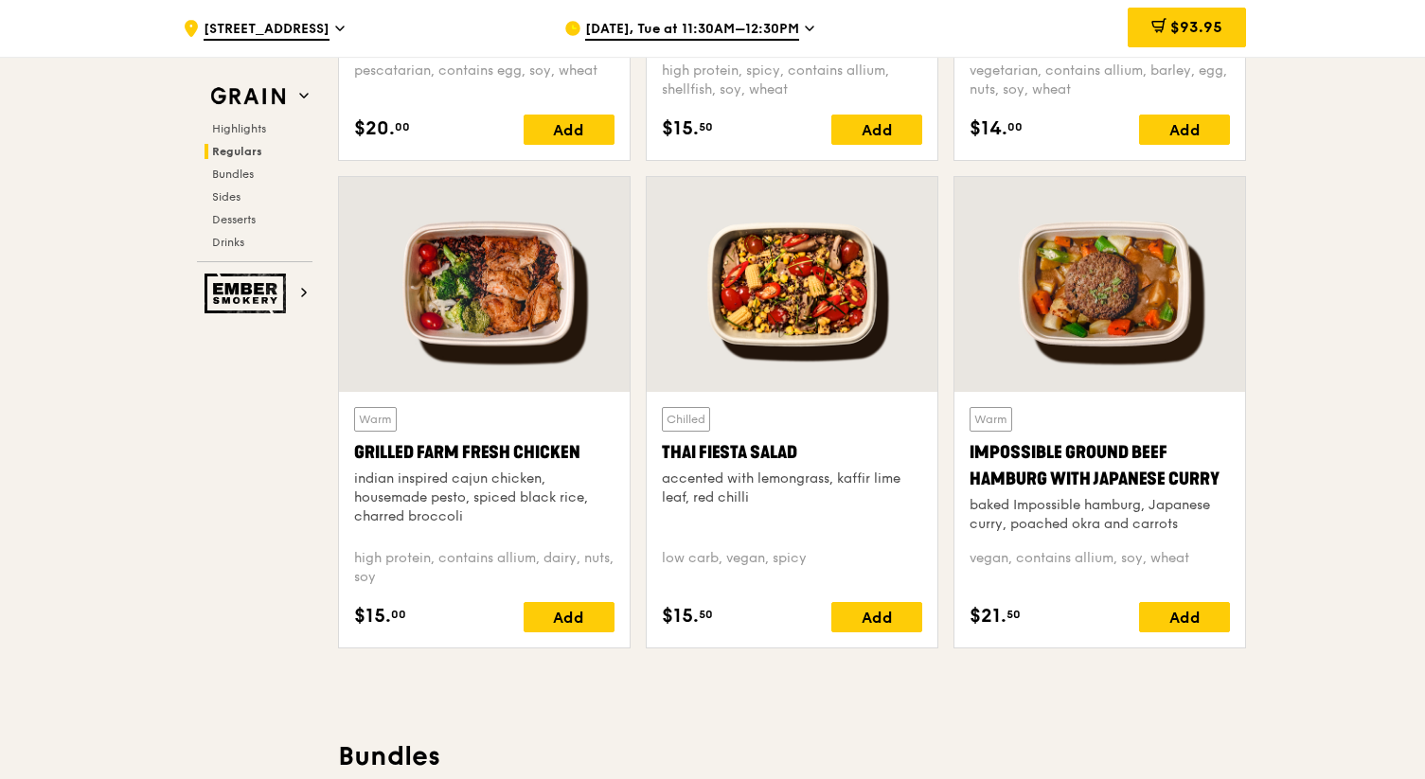
scroll to position [2055, 0]
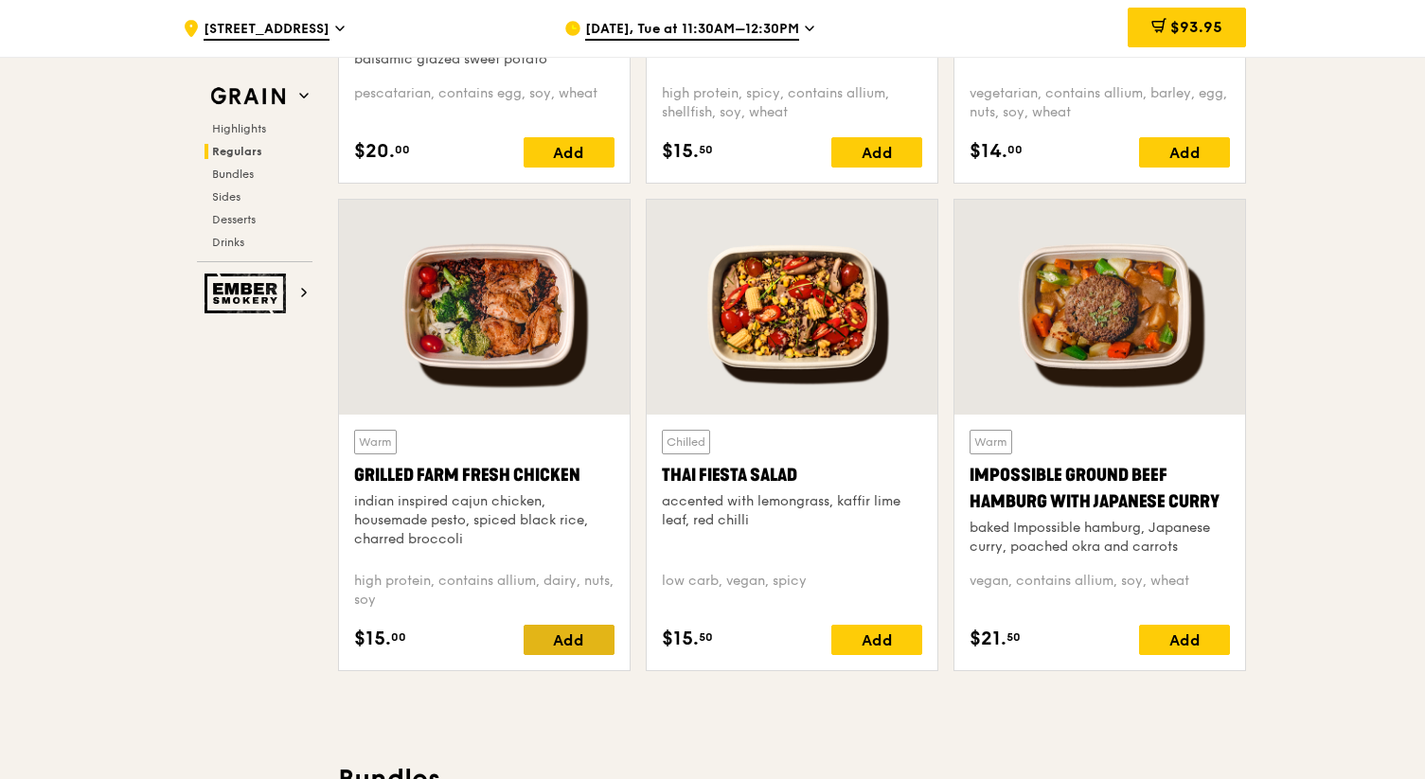
click at [585, 641] on div "Add" at bounding box center [569, 640] width 91 height 30
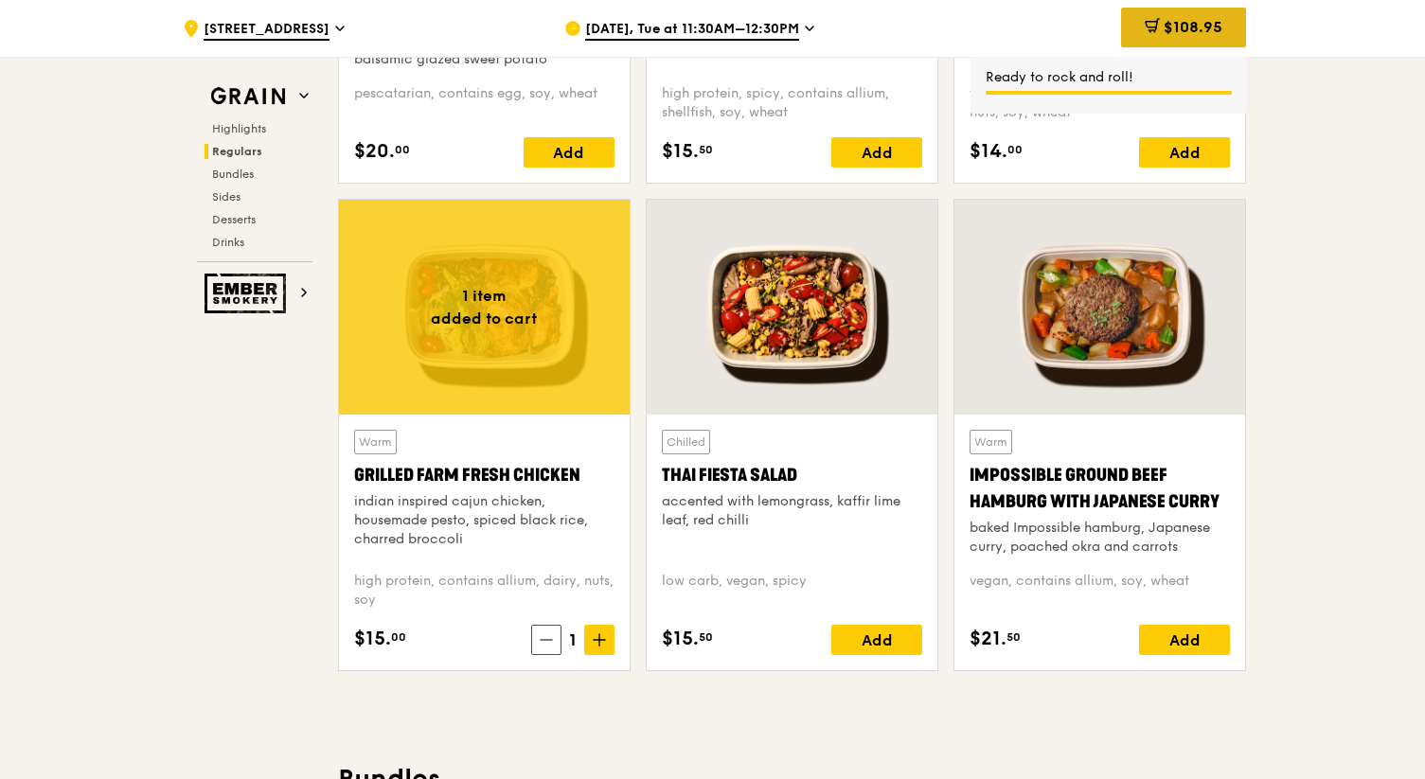
click at [1172, 35] on span "$108.95" at bounding box center [1192, 27] width 59 height 18
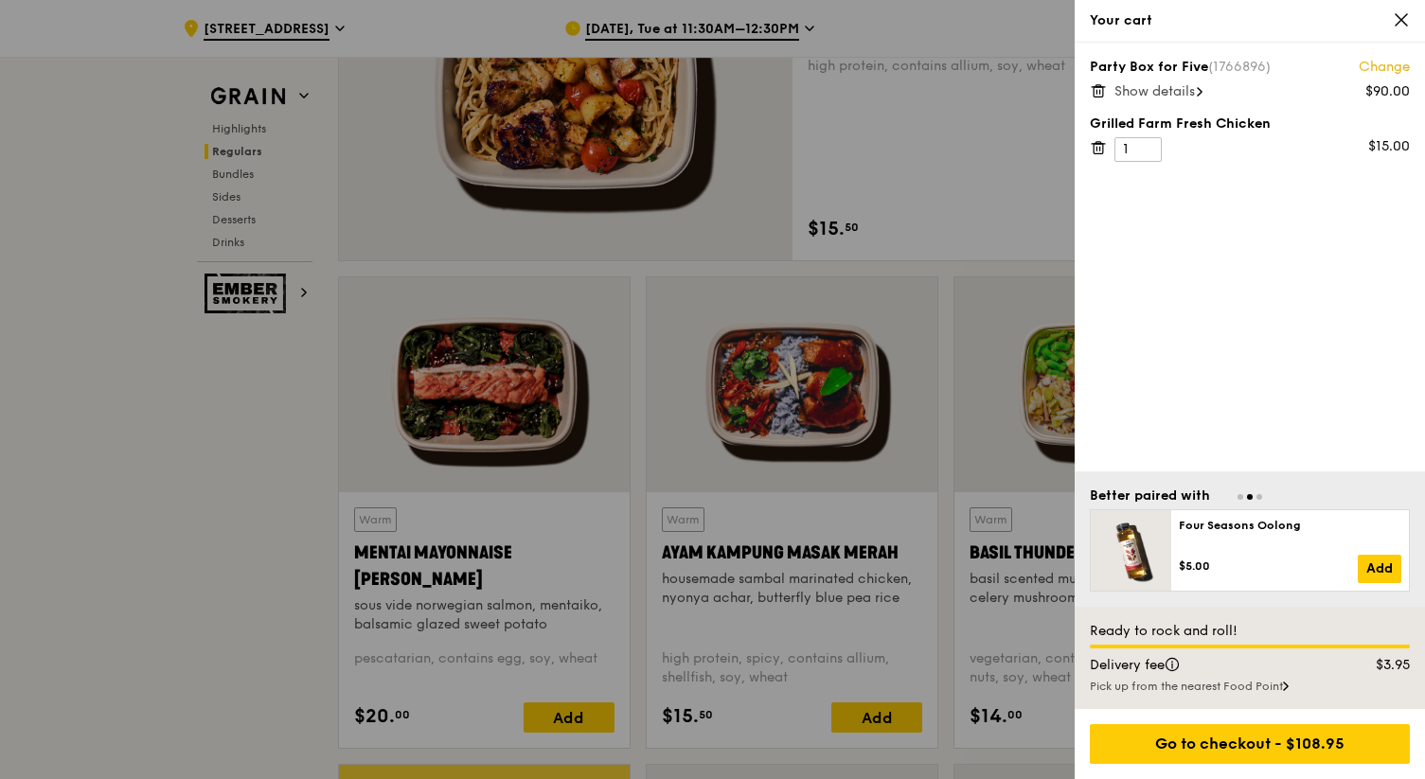
scroll to position [1483, 0]
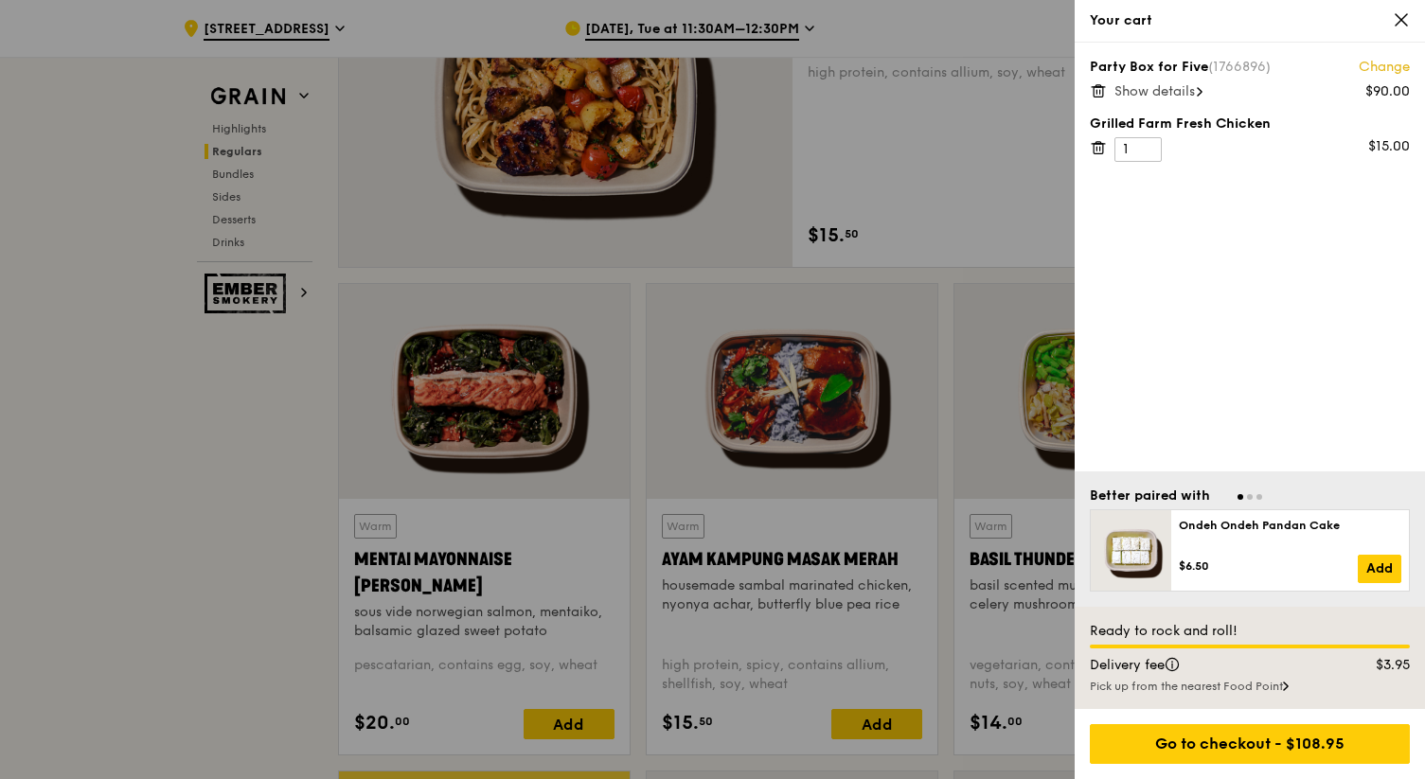
click at [1163, 100] on div "Show details" at bounding box center [1261, 91] width 295 height 19
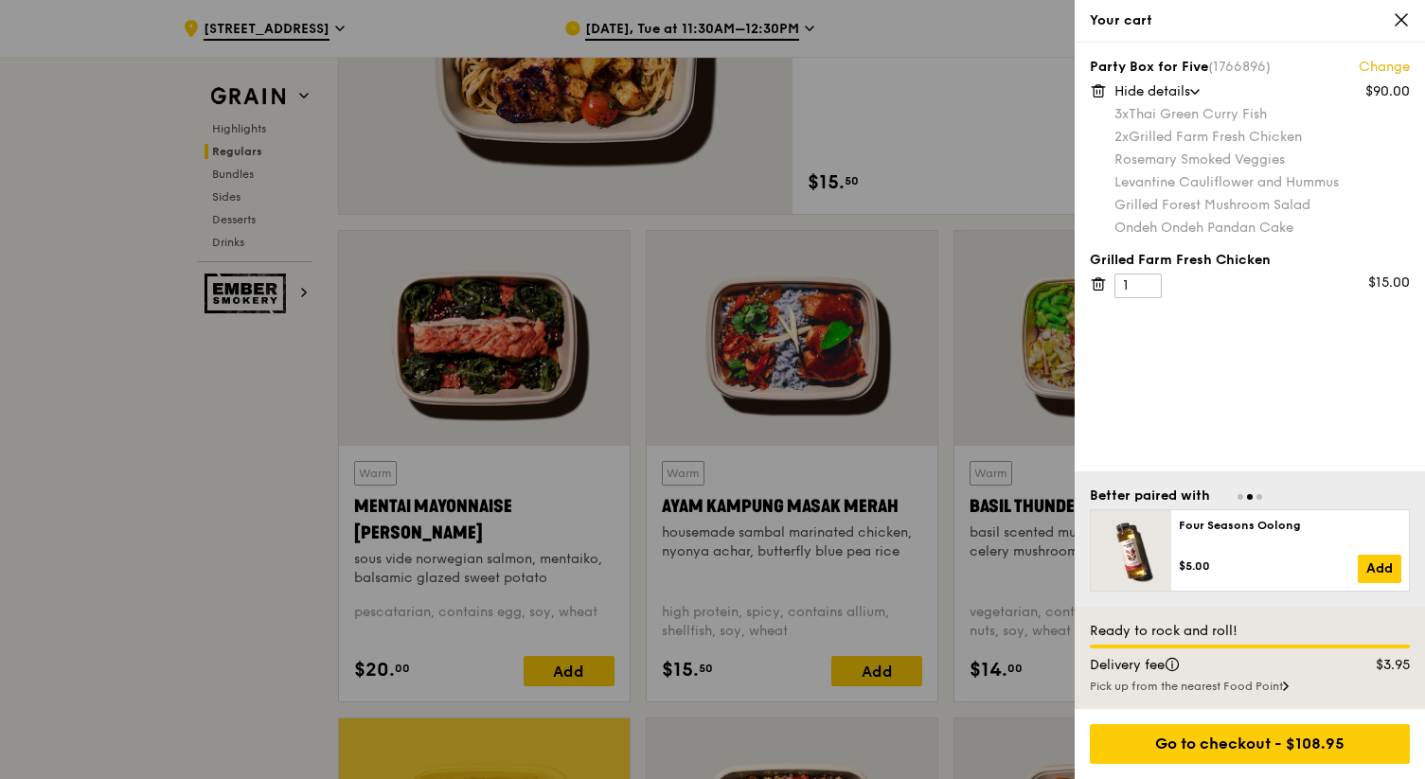
scroll to position [1554, 0]
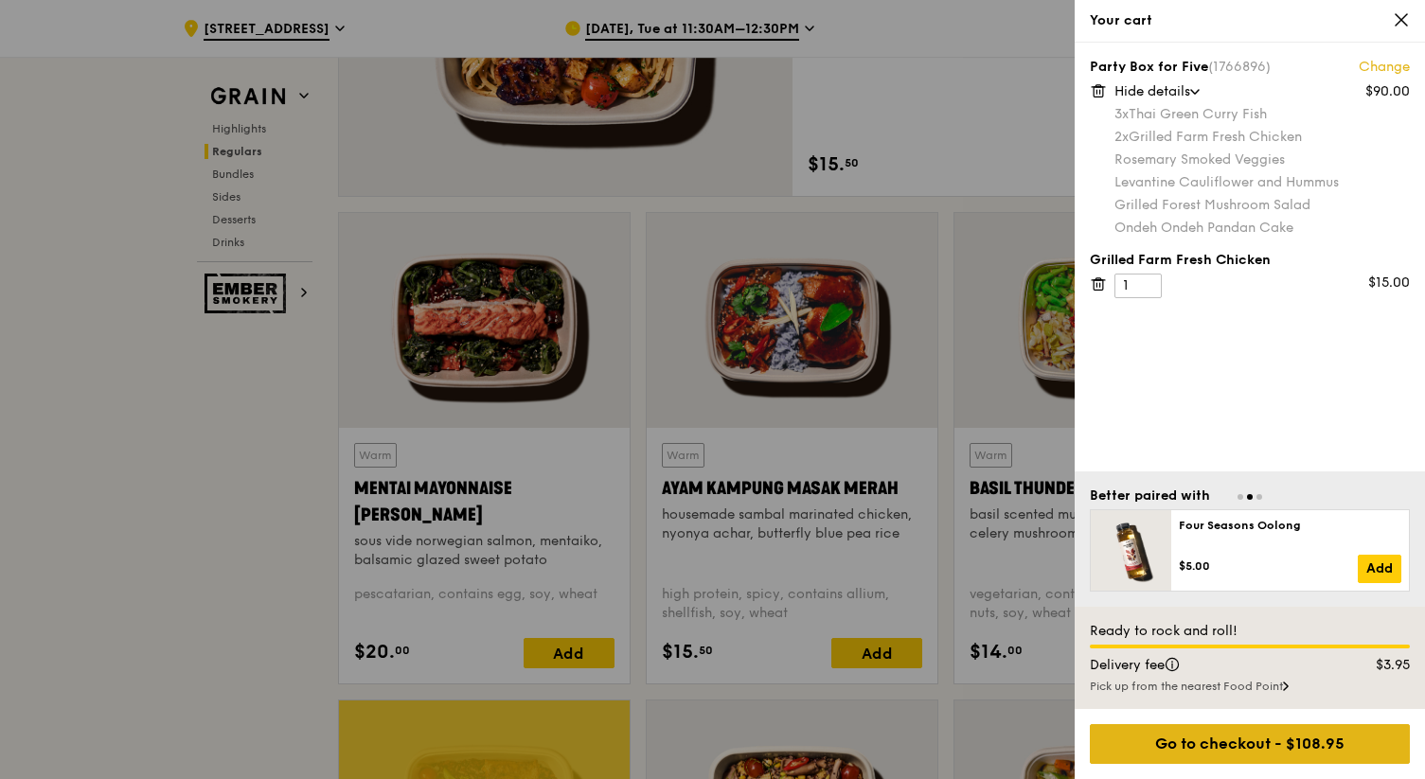
click at [1299, 736] on div "Go to checkout - $108.95" at bounding box center [1250, 744] width 320 height 40
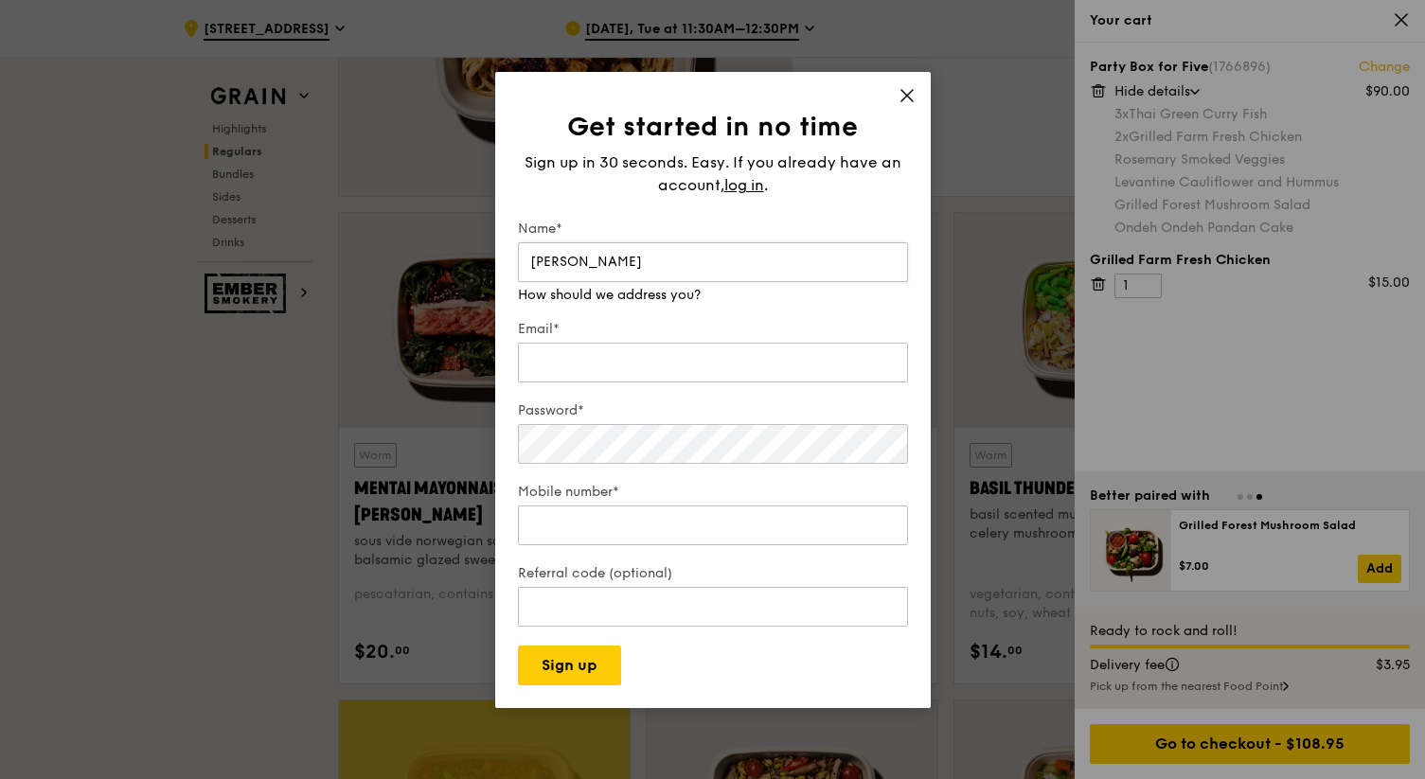
type input "[PERSON_NAME]"
type input "j"
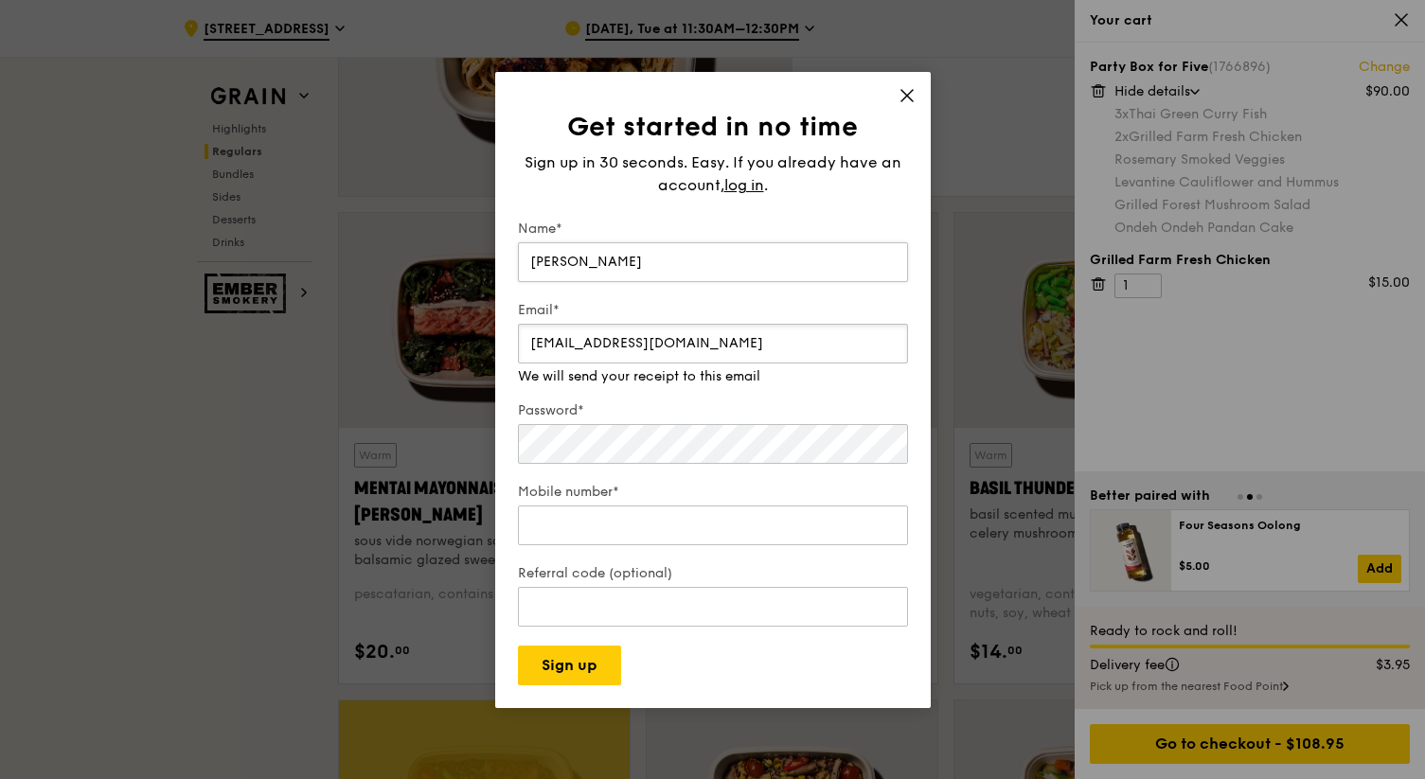
type input "[EMAIL_ADDRESS][DOMAIN_NAME]"
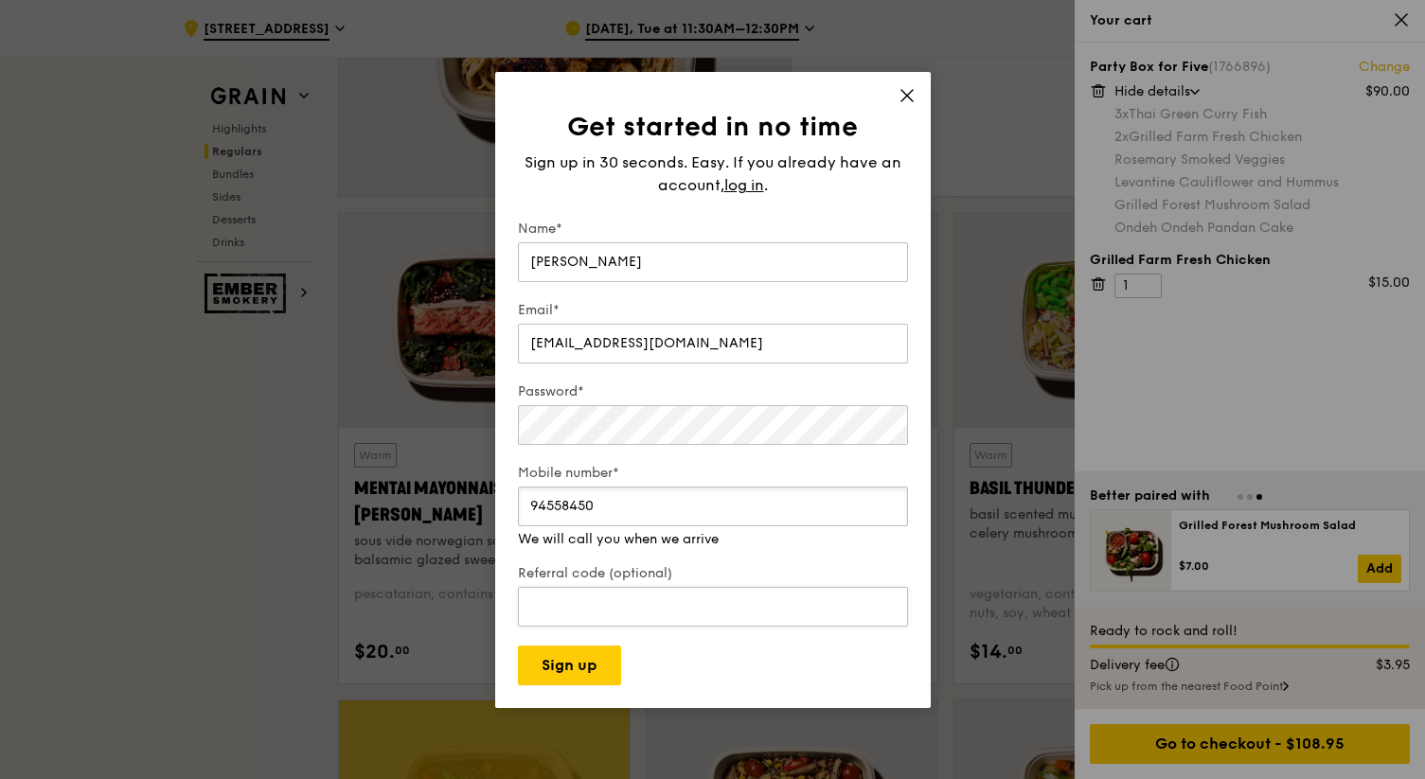
type input "94558450"
click at [572, 588] on input "Referral code (optional)" at bounding box center [713, 607] width 390 height 40
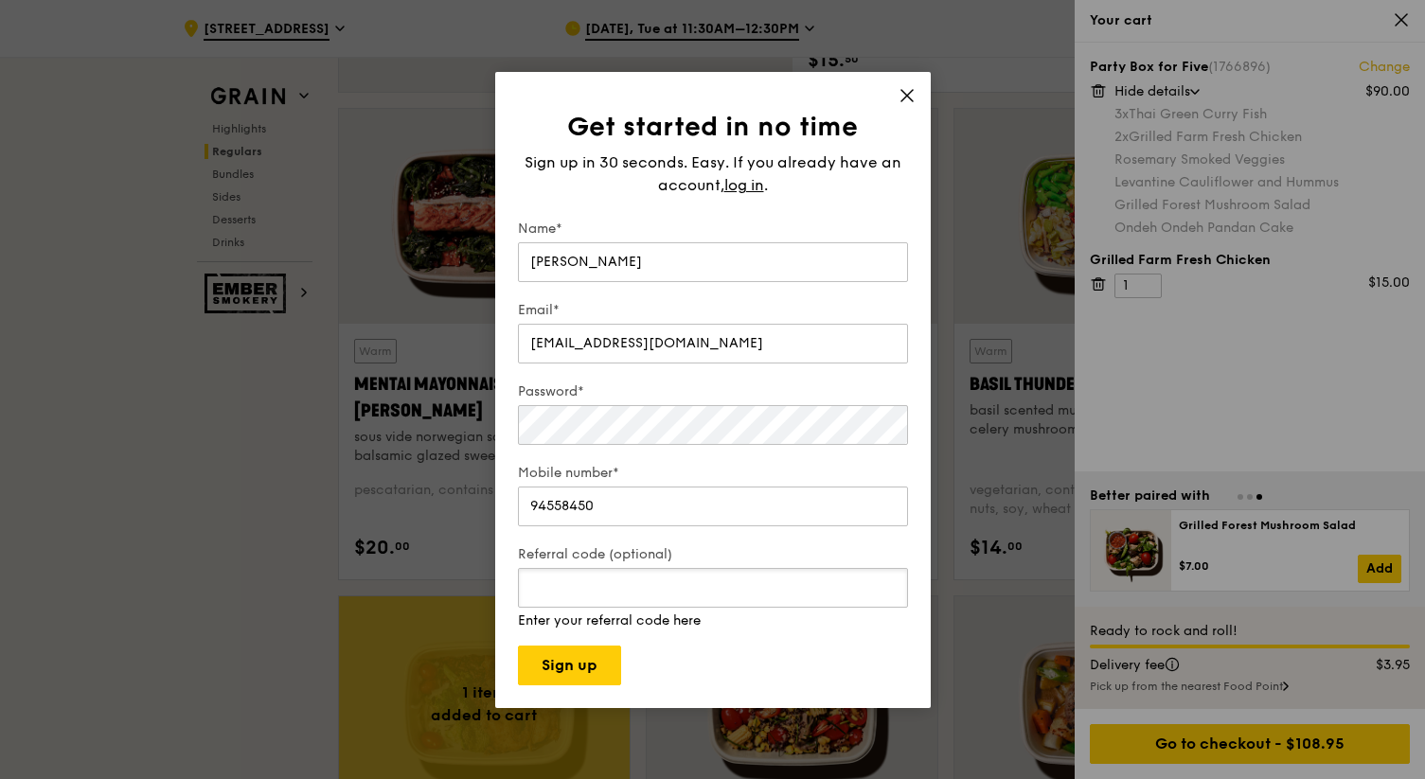
scroll to position [1716, 0]
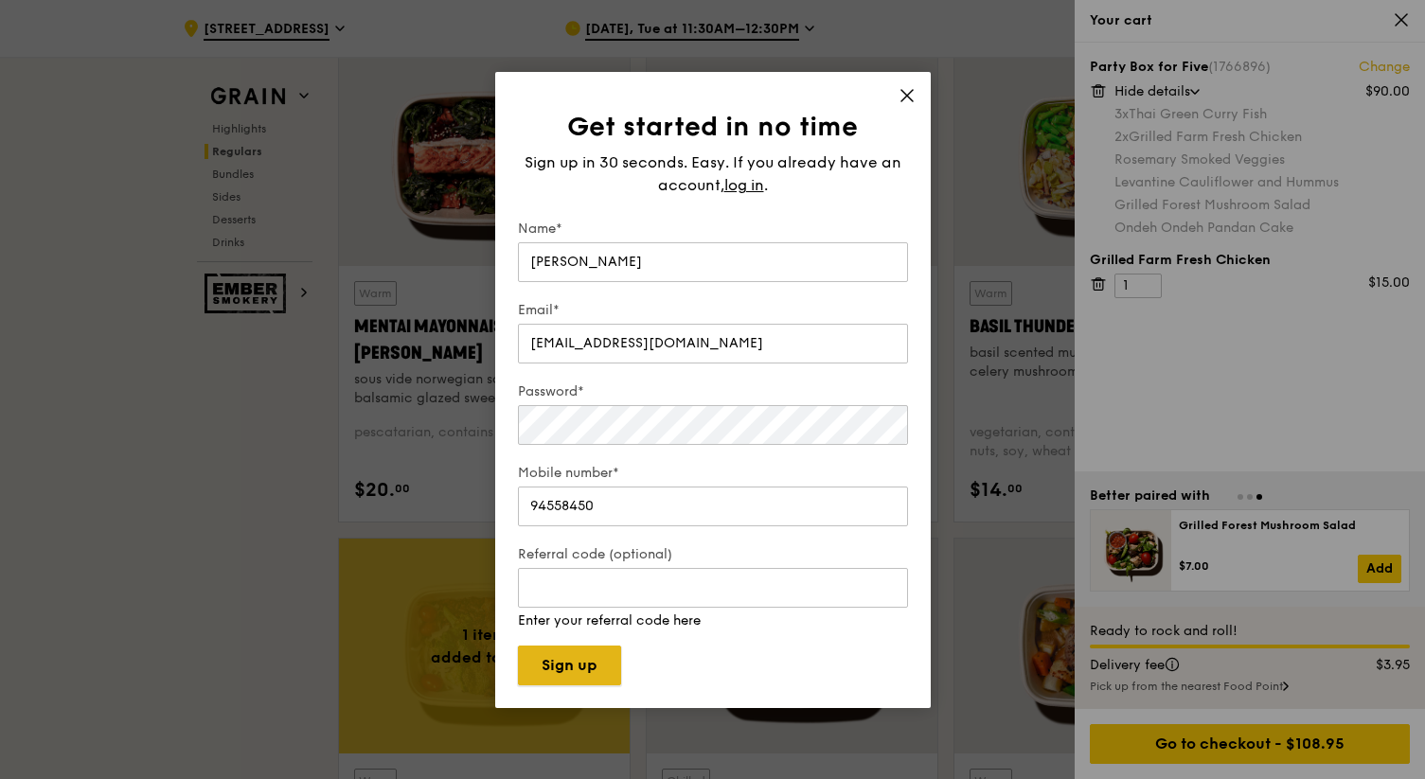
click at [568, 665] on button "Sign up" at bounding box center [569, 666] width 103 height 40
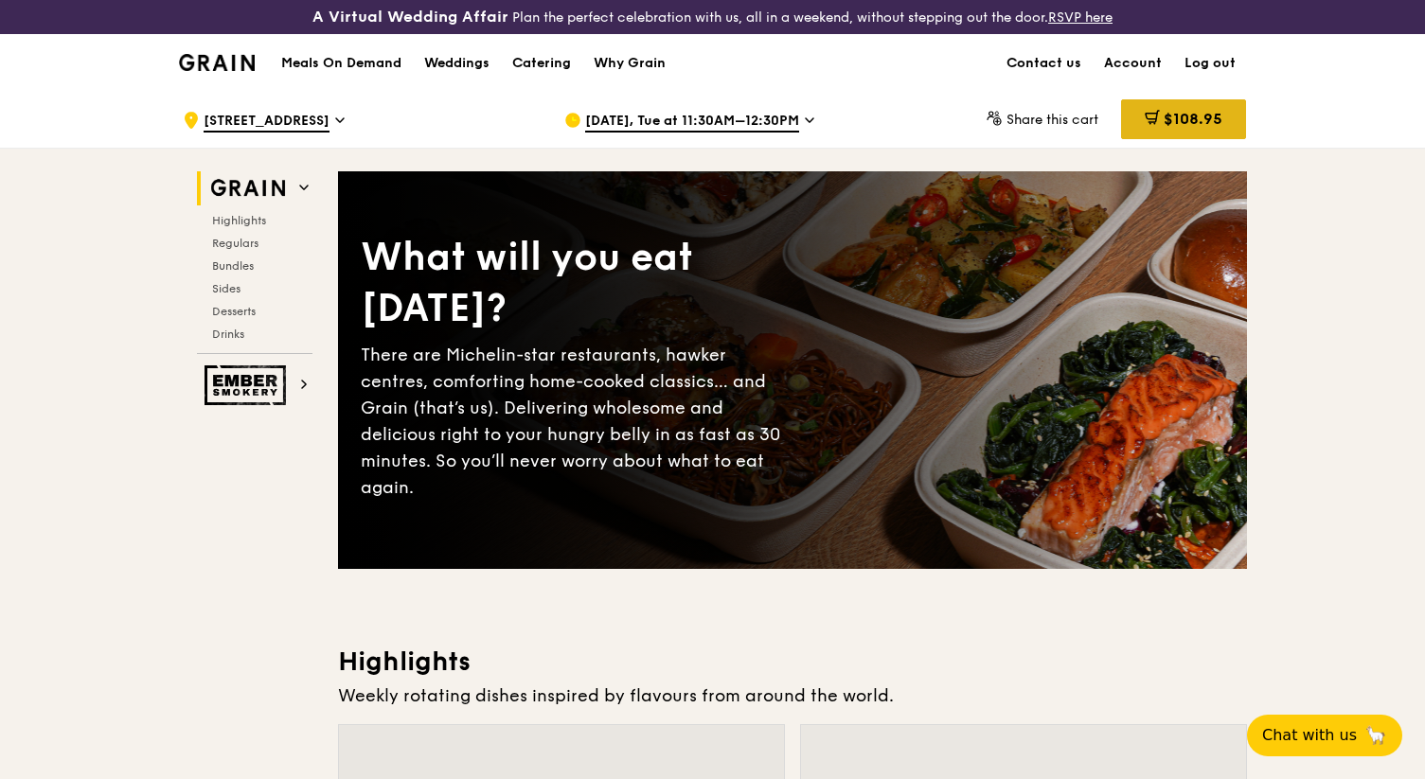
click at [1172, 115] on span "$108.95" at bounding box center [1192, 119] width 59 height 18
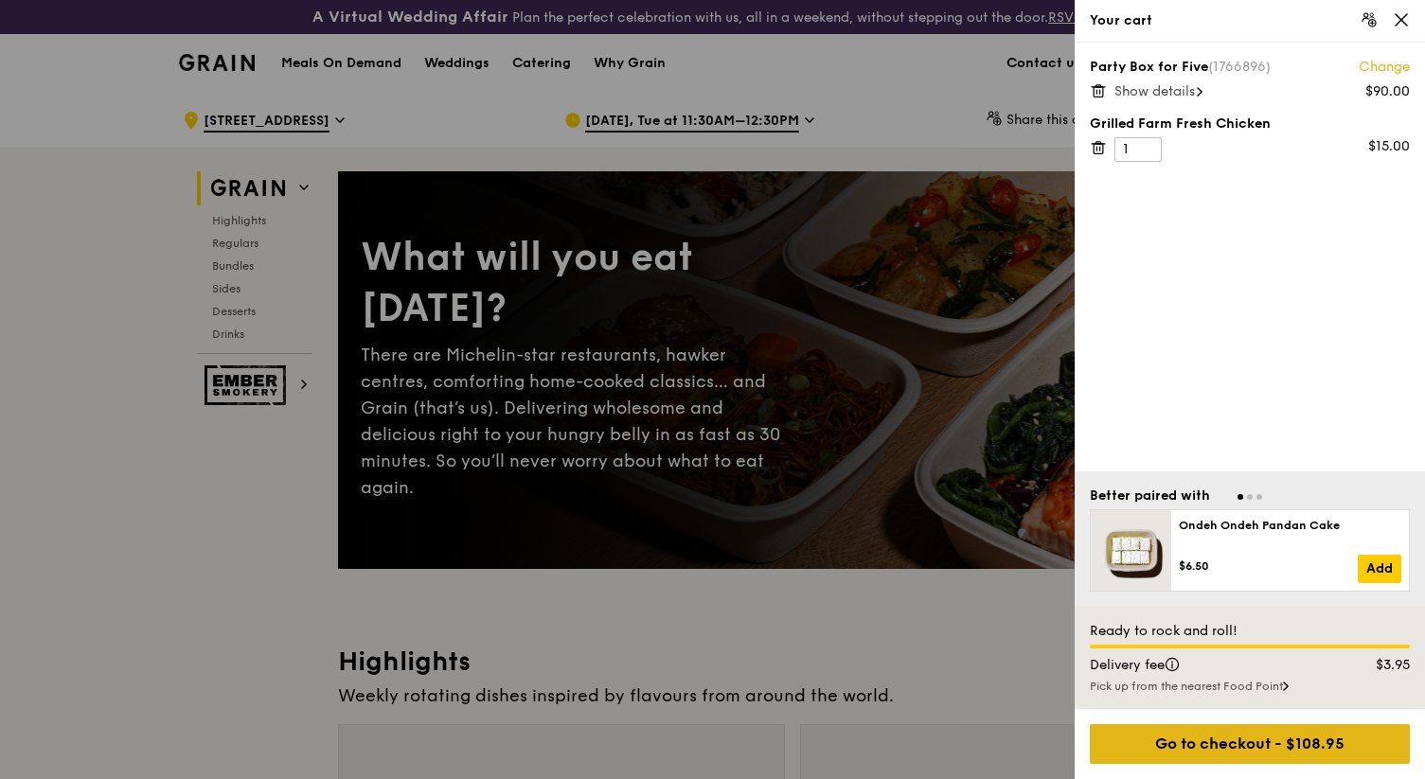
click at [1227, 738] on div "Go to checkout - $108.95" at bounding box center [1250, 744] width 320 height 40
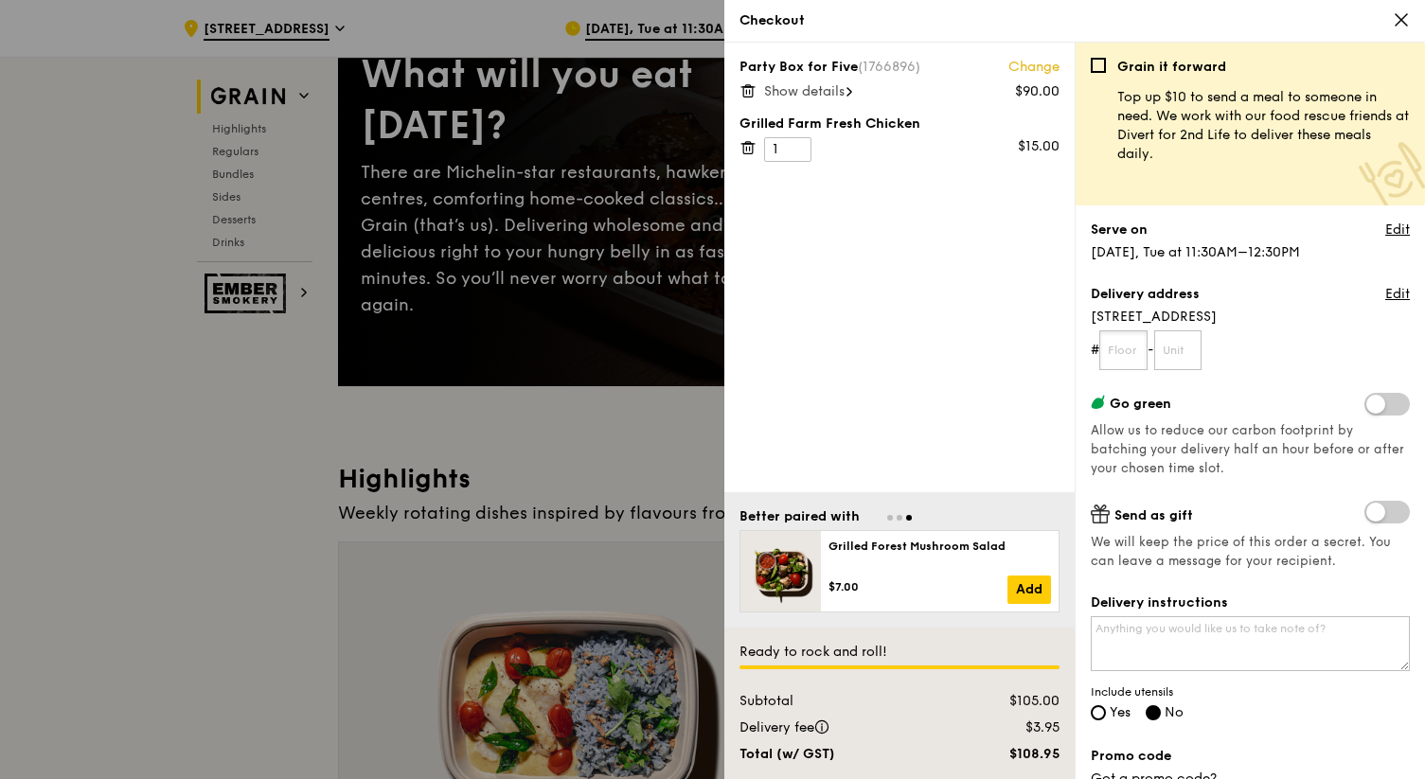
click at [1130, 345] on input "text" at bounding box center [1123, 350] width 48 height 40
type input "01a"
type input "01"
click at [1141, 349] on input "01a" at bounding box center [1123, 350] width 48 height 40
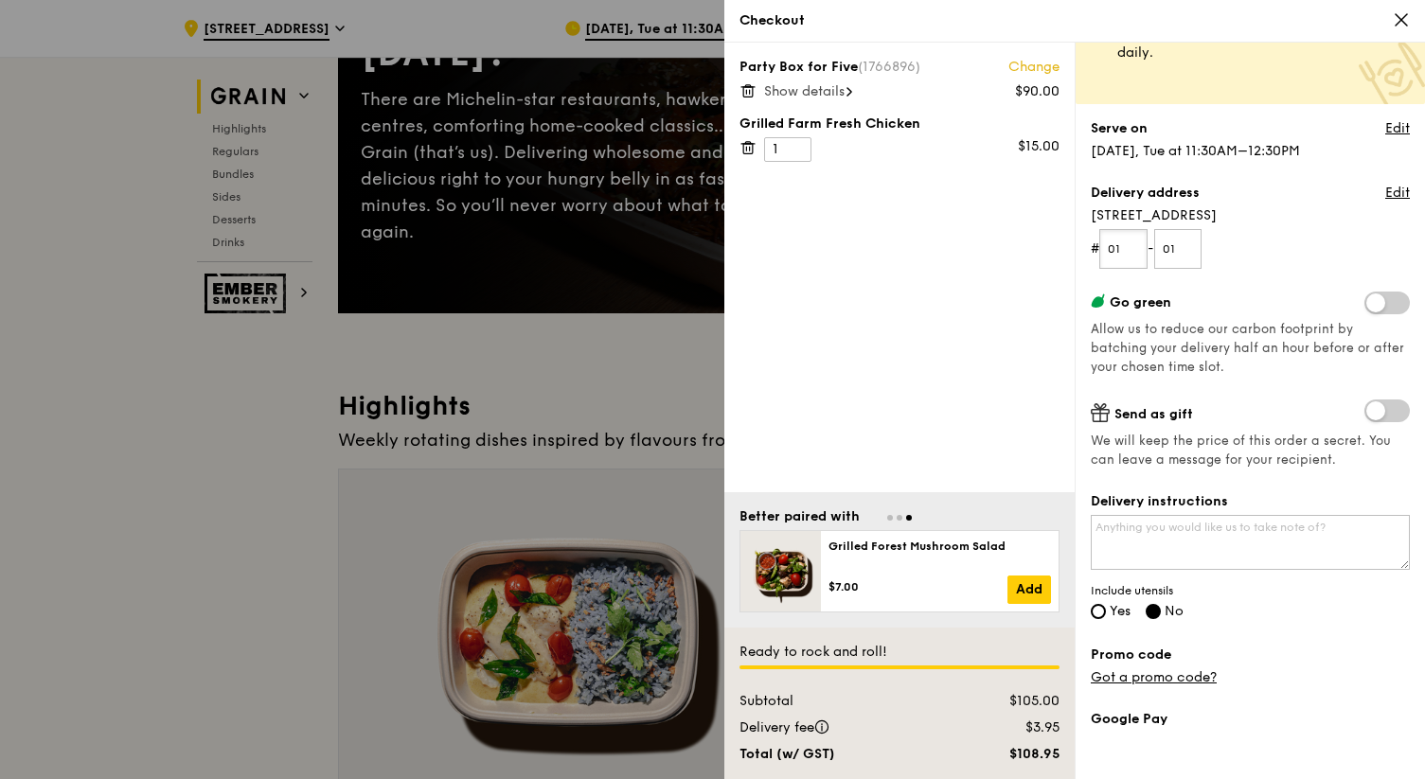
scroll to position [108, 0]
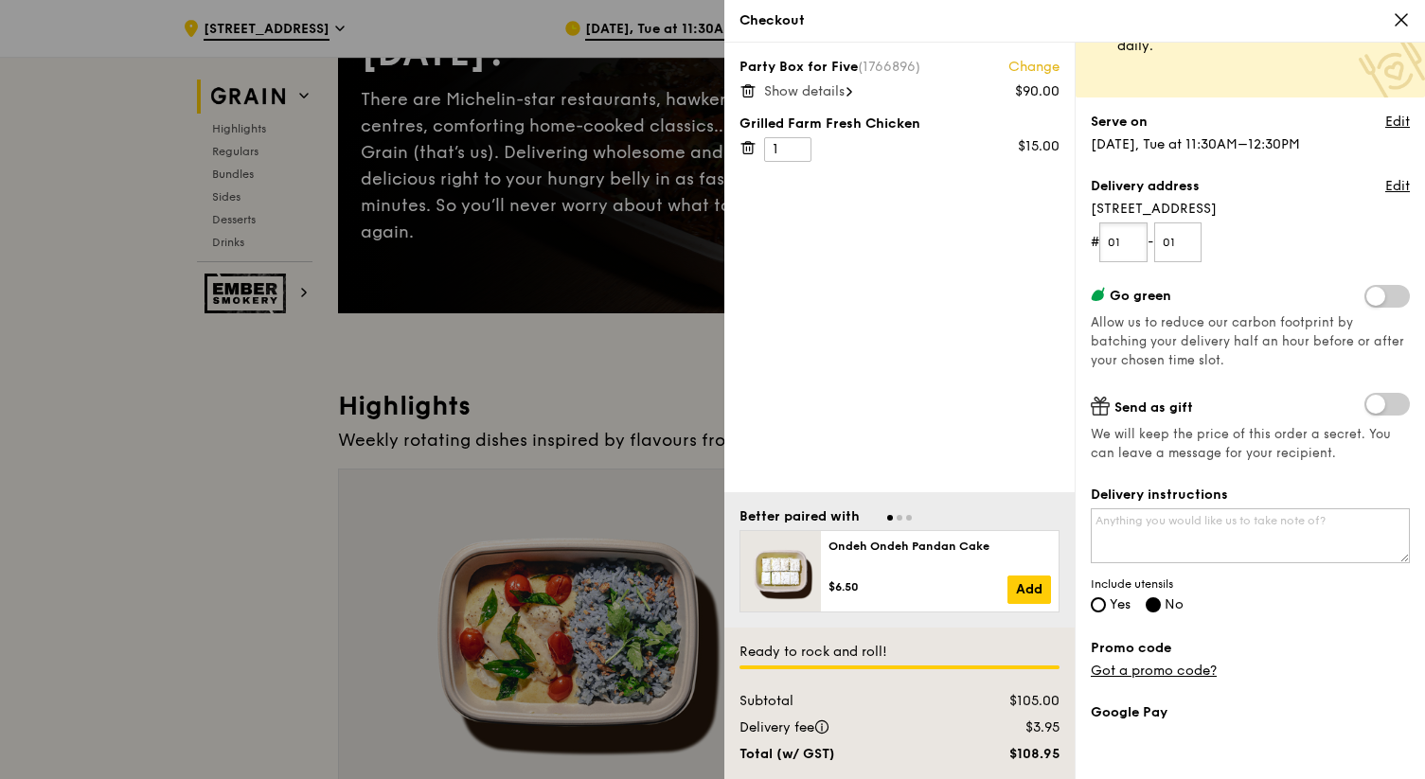
type input "01"
click at [1112, 602] on span "Yes" at bounding box center [1120, 604] width 21 height 16
click at [1106, 602] on input "Yes" at bounding box center [1098, 604] width 15 height 15
radio input "true"
radio input "false"
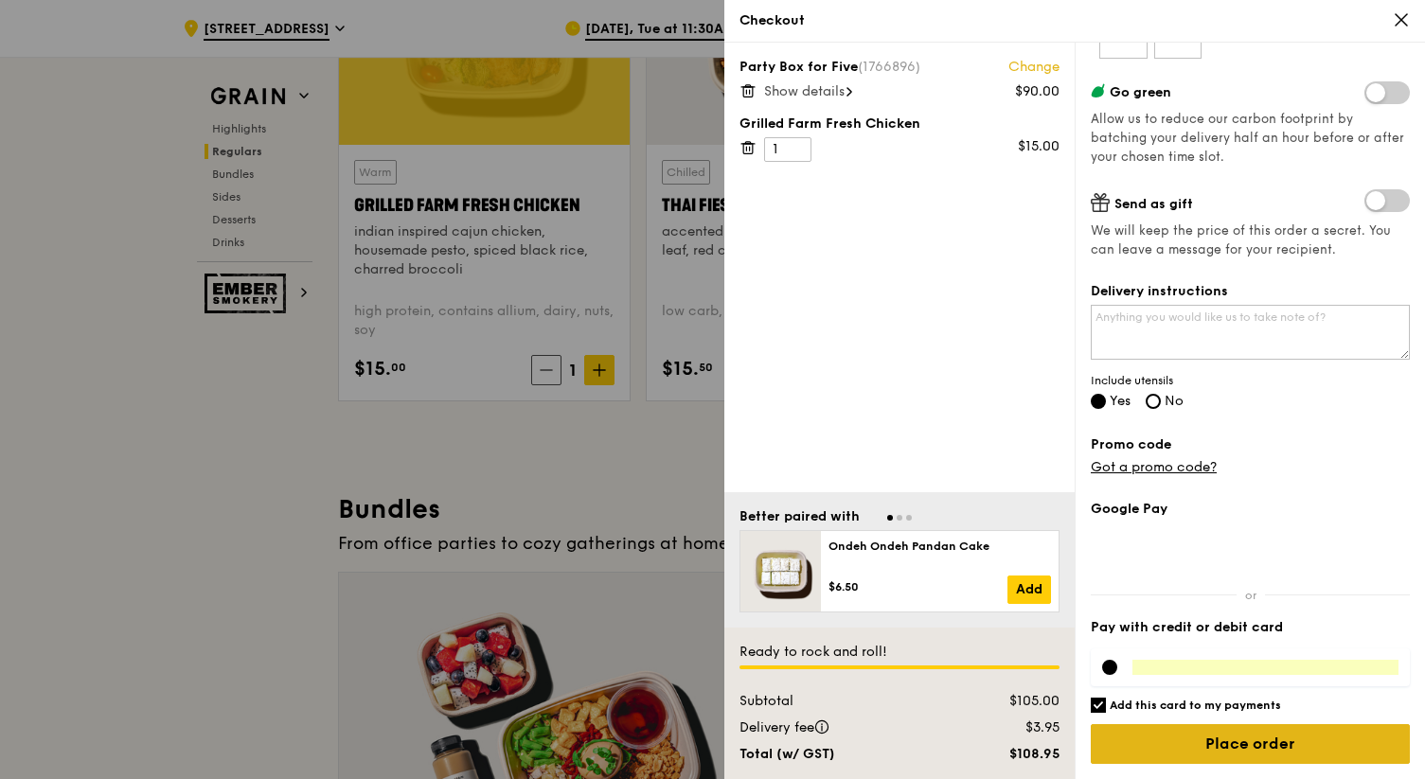
scroll to position [2329, 0]
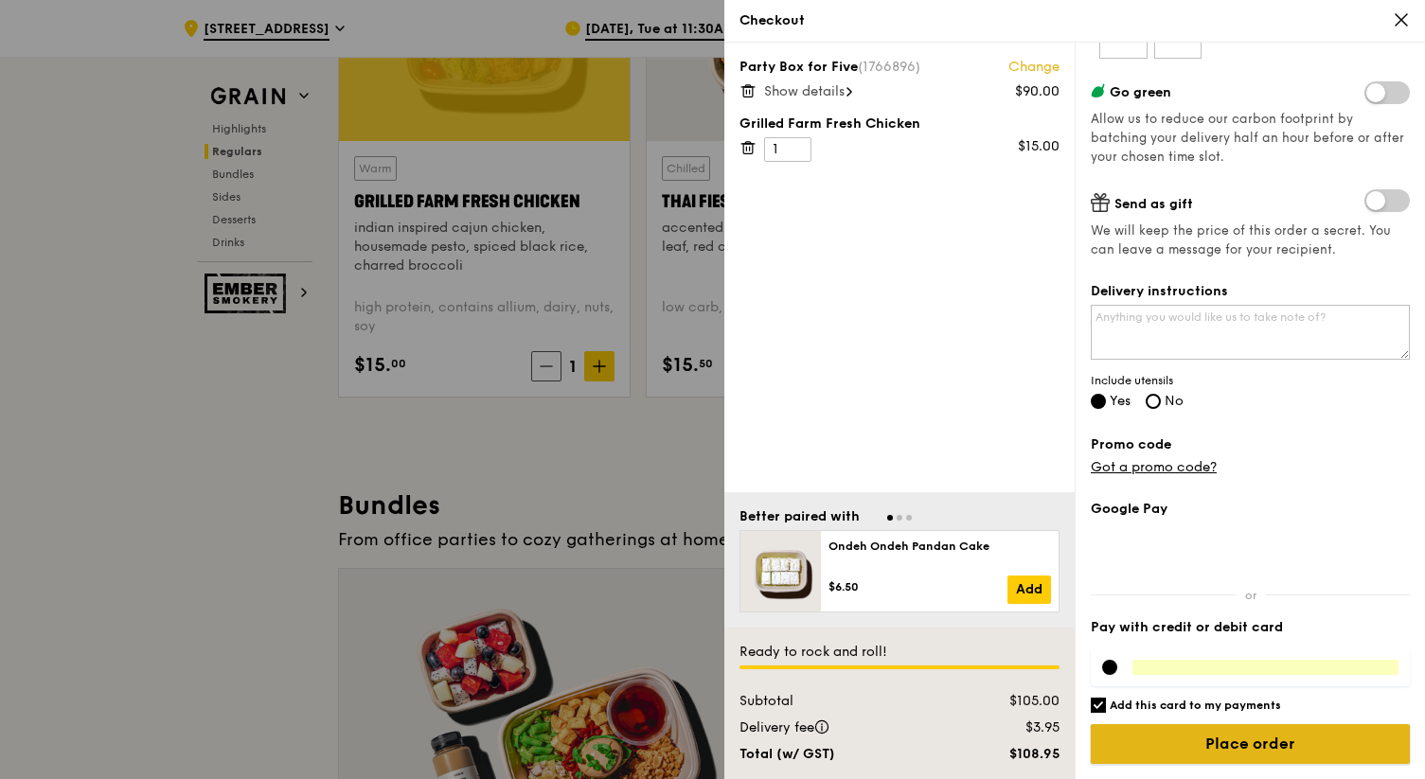
click at [1202, 739] on input "Place order" at bounding box center [1250, 744] width 319 height 40
